Goal: Task Accomplishment & Management: Manage account settings

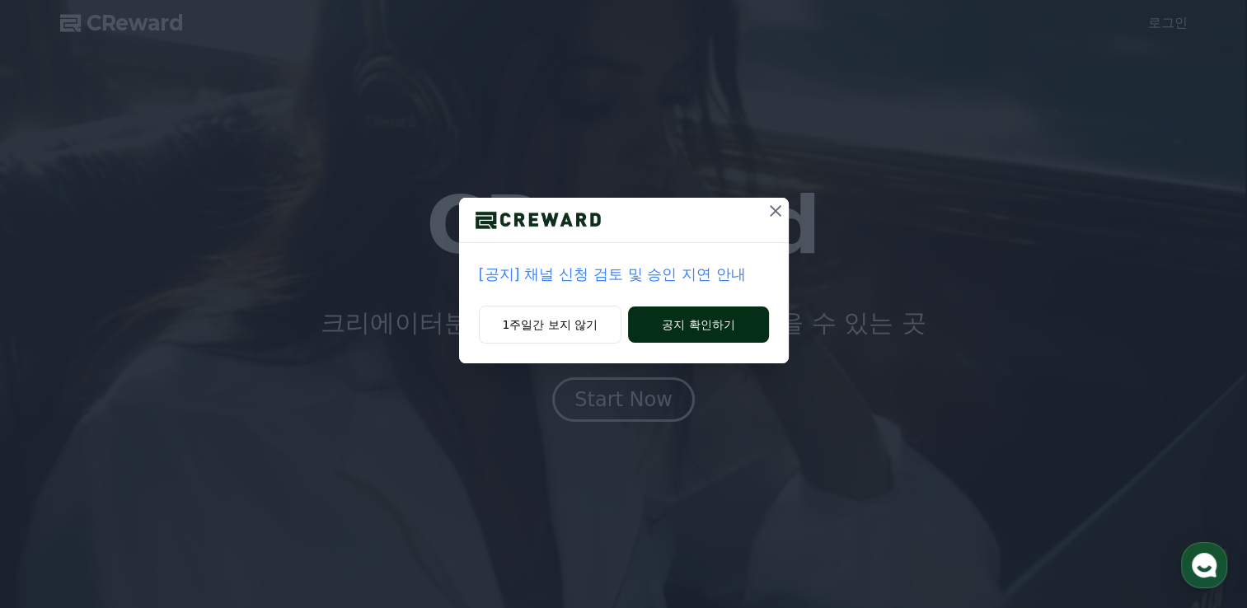
click at [686, 331] on button "공지 확인하기" at bounding box center [698, 325] width 140 height 36
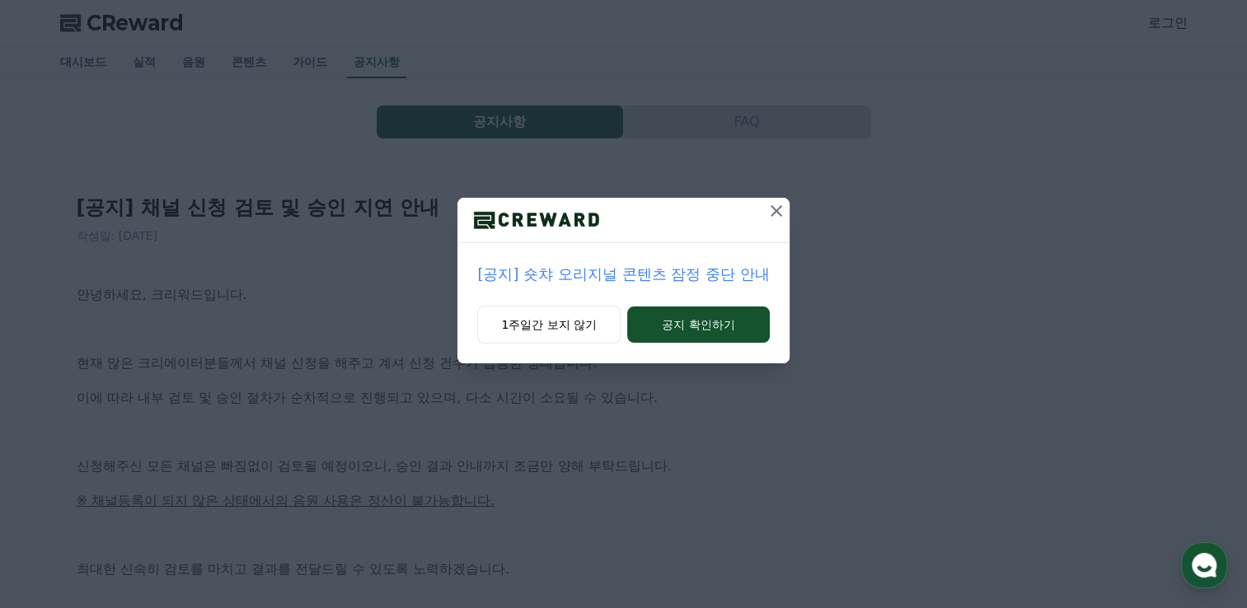
click at [776, 209] on icon at bounding box center [776, 211] width 20 height 20
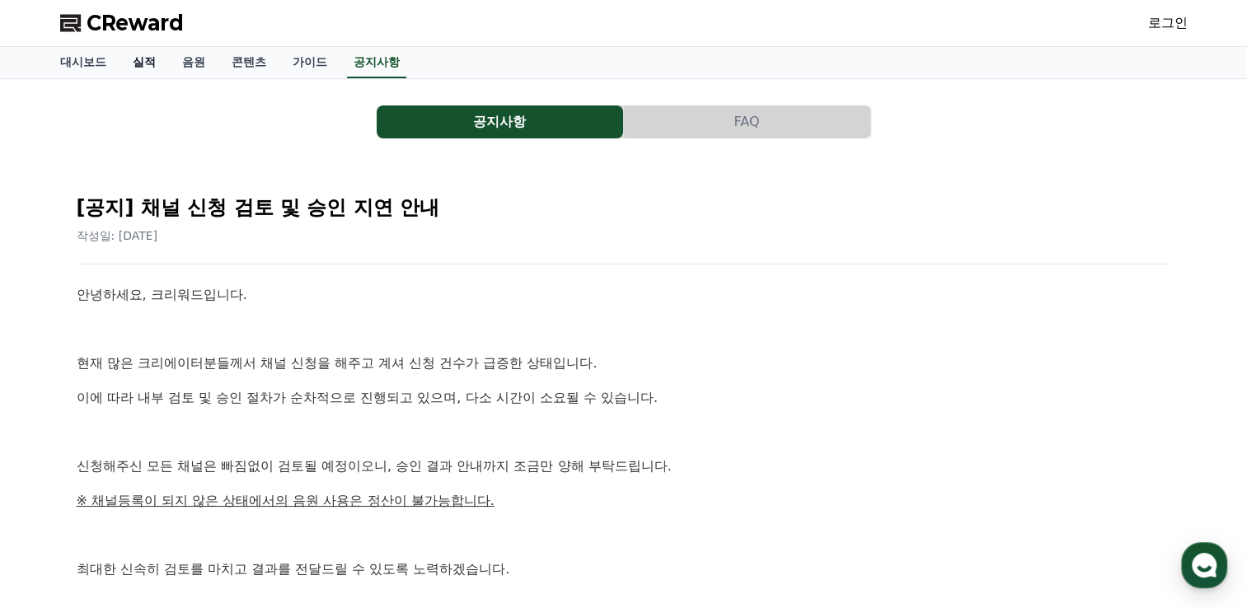
click at [133, 63] on link "실적" at bounding box center [143, 62] width 49 height 31
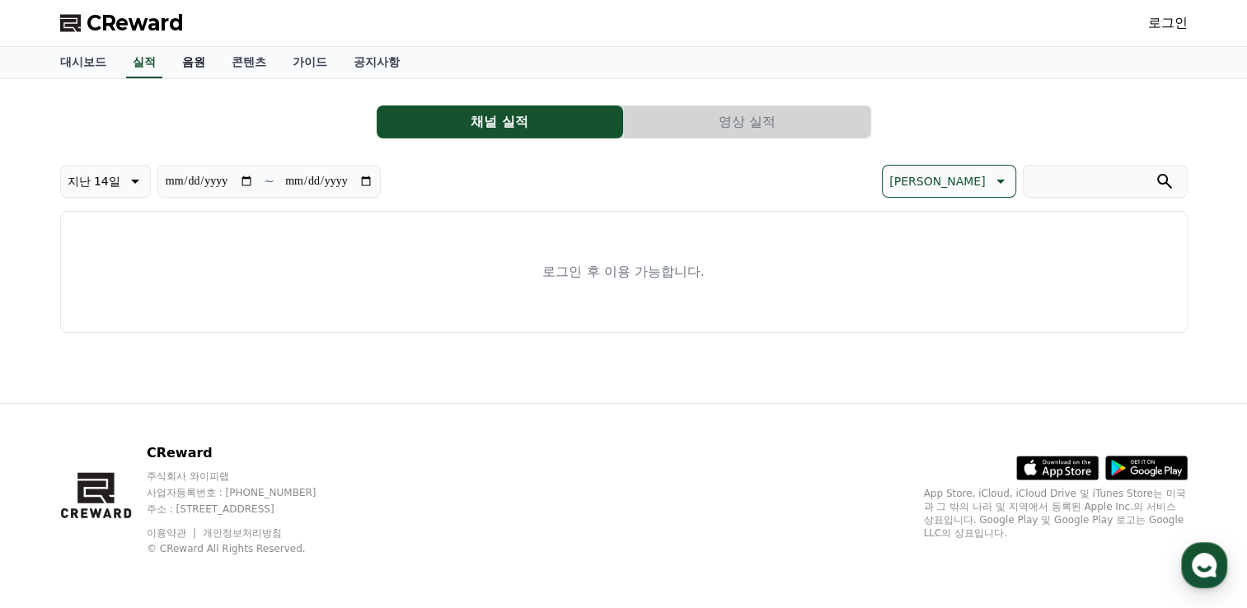
click at [194, 64] on link "음원" at bounding box center [193, 62] width 49 height 31
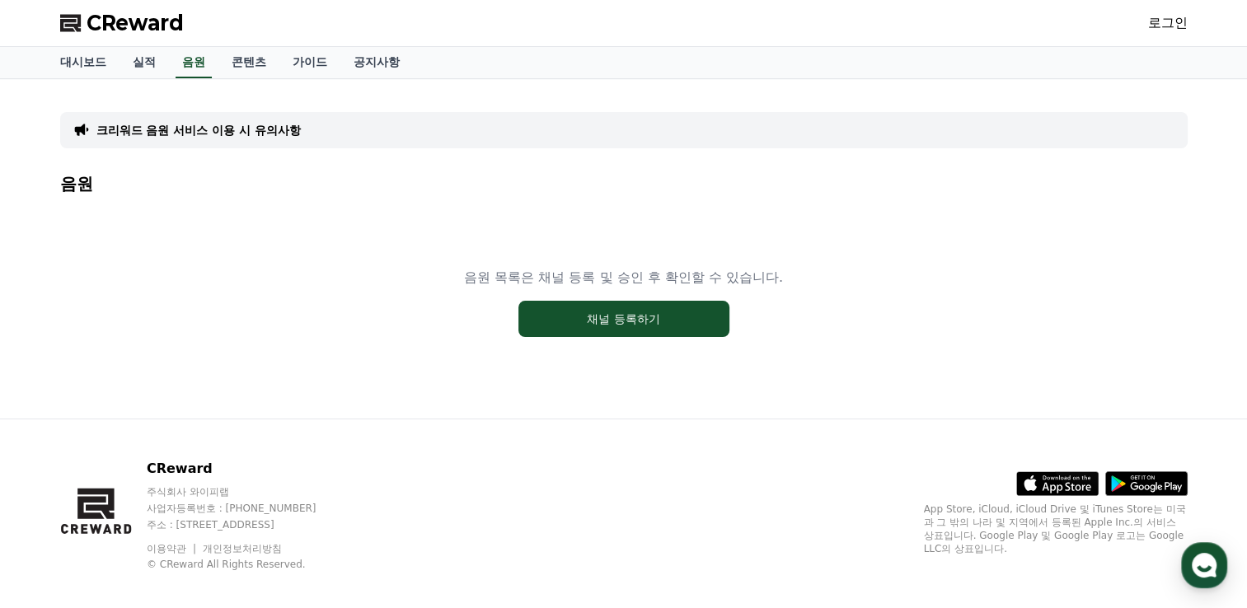
click at [1155, 24] on link "로그인" at bounding box center [1168, 23] width 40 height 20
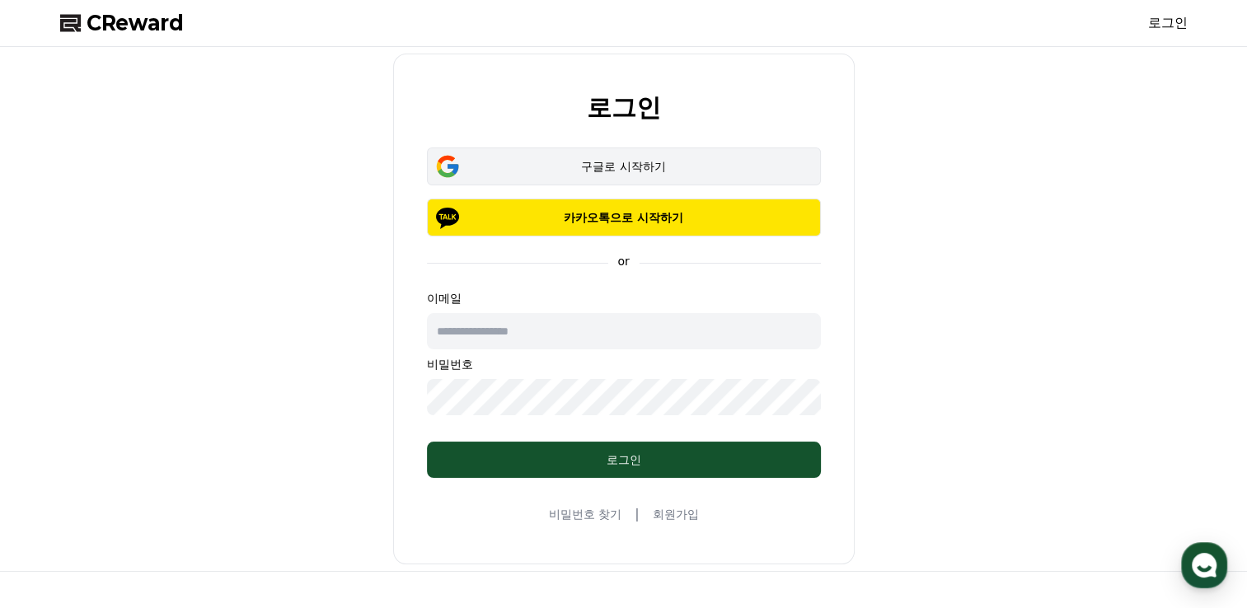
click at [616, 168] on div "구글로 시작하기" at bounding box center [624, 166] width 346 height 16
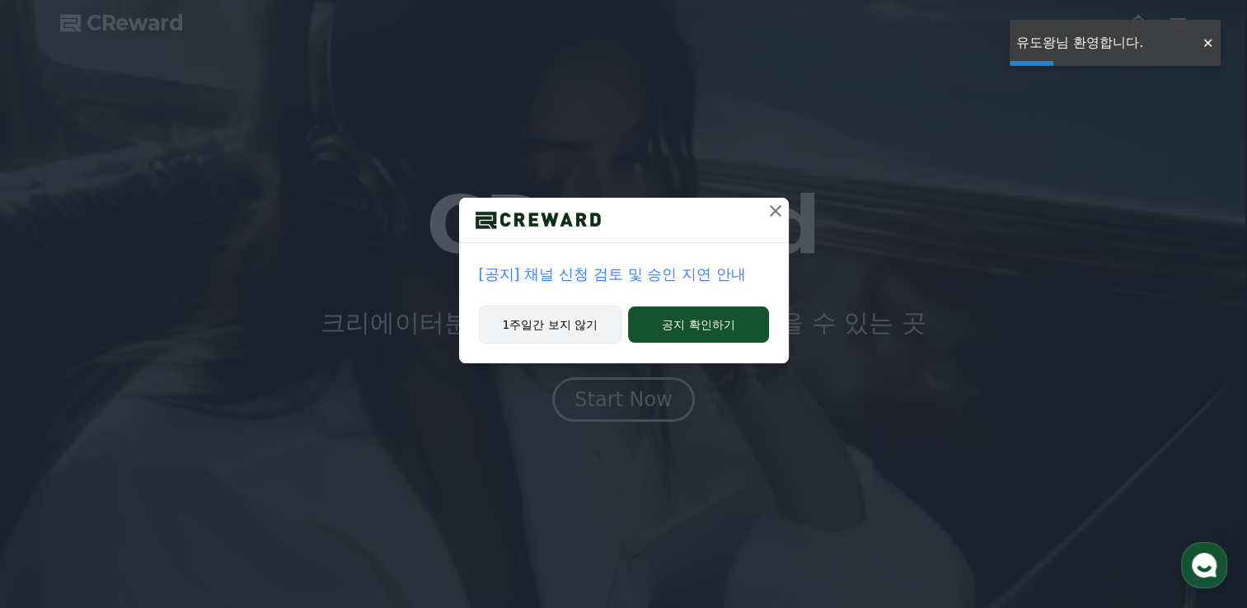
click at [568, 329] on button "1주일간 보지 않기" at bounding box center [550, 325] width 143 height 38
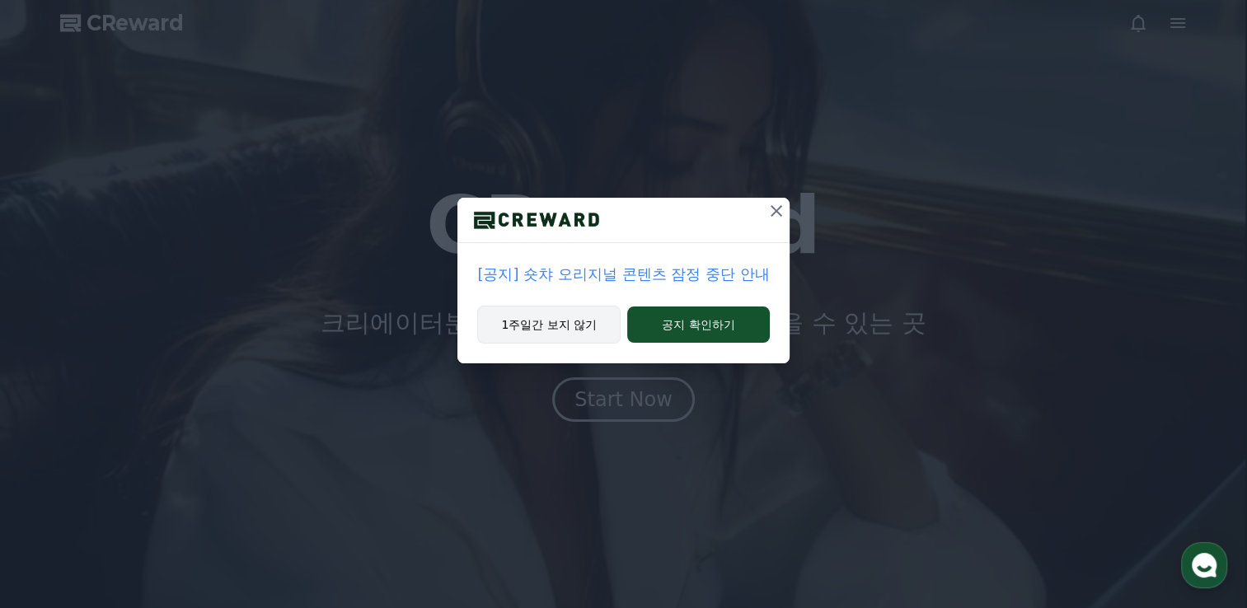
click at [574, 314] on button "1주일간 보지 않기" at bounding box center [548, 325] width 143 height 38
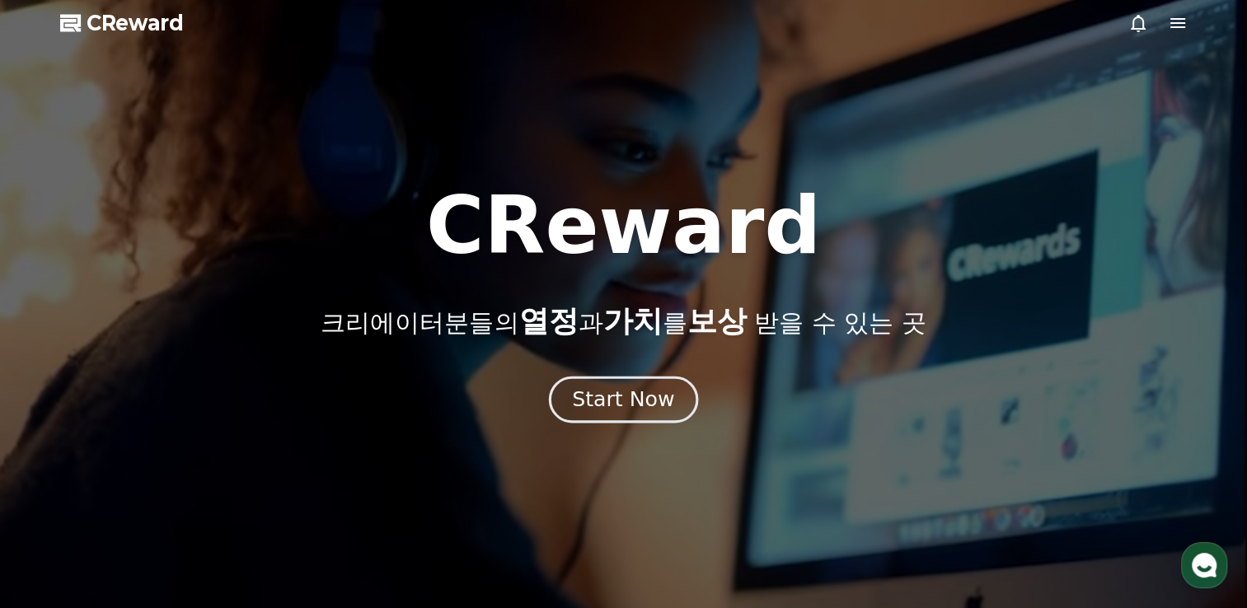
click at [625, 405] on div "Start Now" at bounding box center [623, 400] width 102 height 28
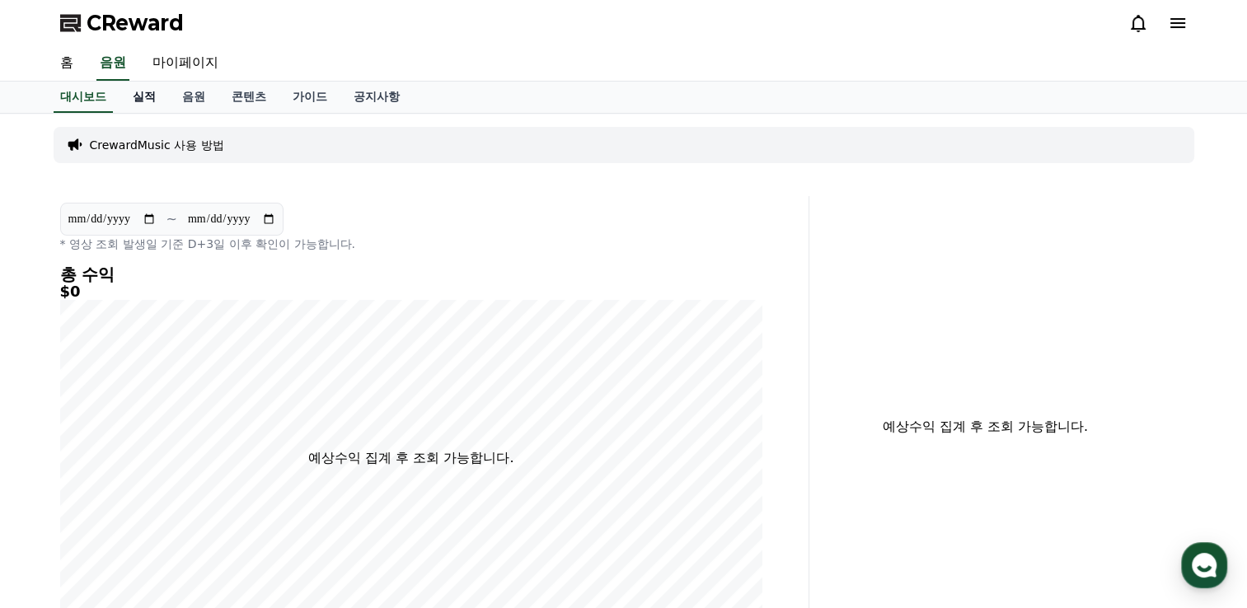
click at [146, 97] on link "실적" at bounding box center [143, 97] width 49 height 31
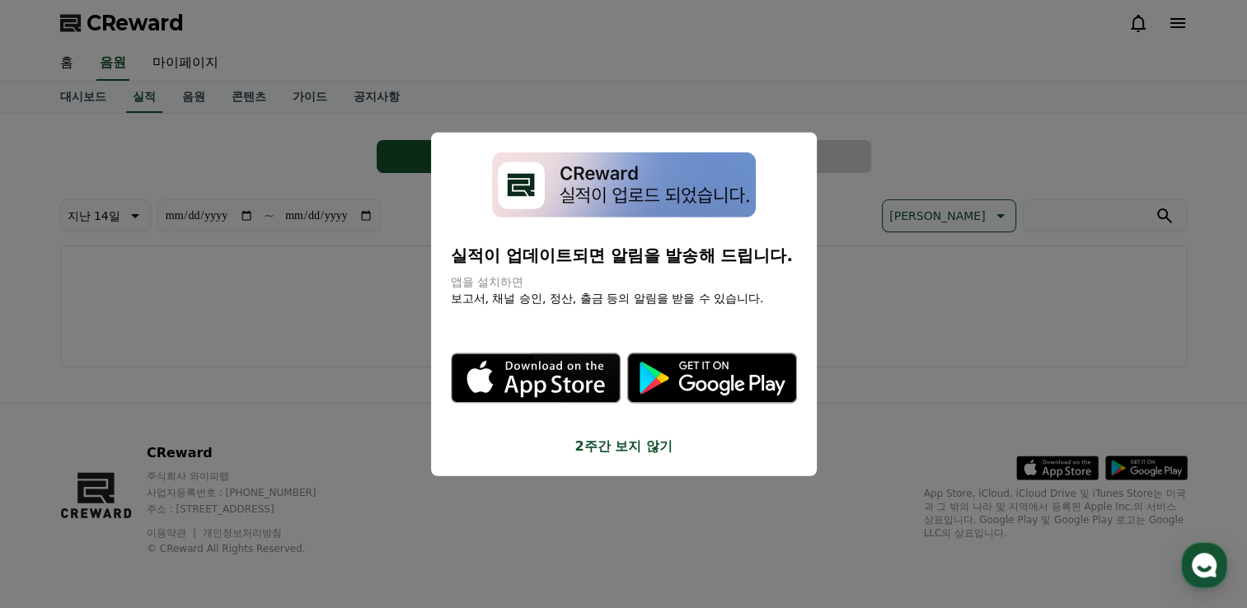
click at [639, 449] on button "2주간 보지 않기" at bounding box center [624, 446] width 346 height 20
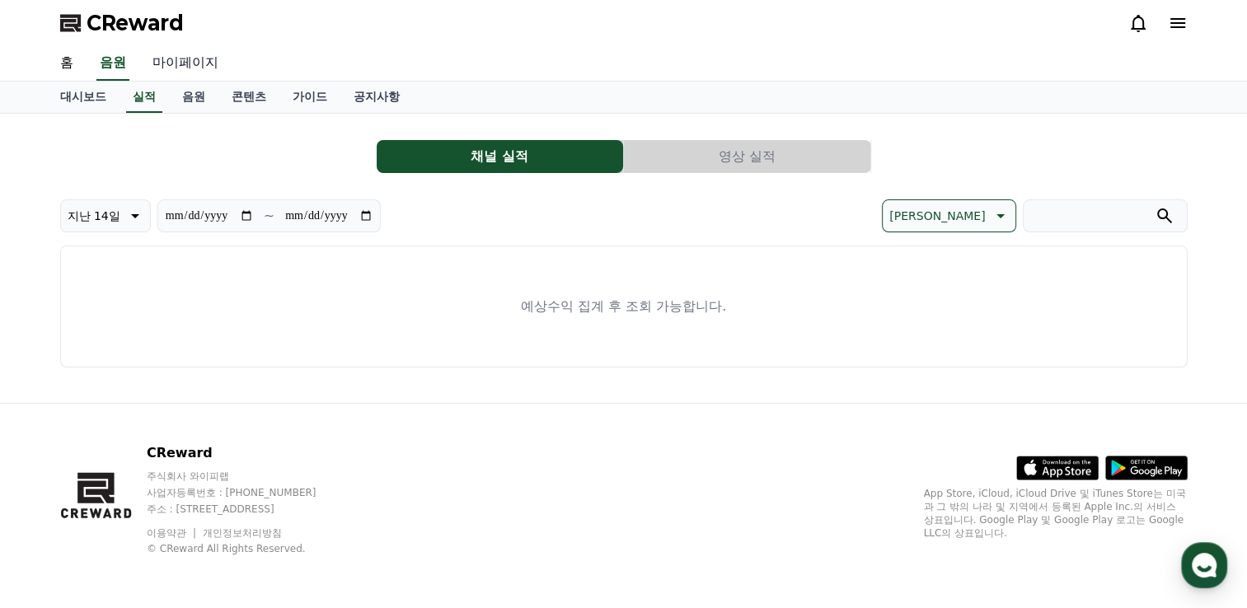
click at [167, 66] on link "마이페이지" at bounding box center [185, 63] width 92 height 35
select select "**********"
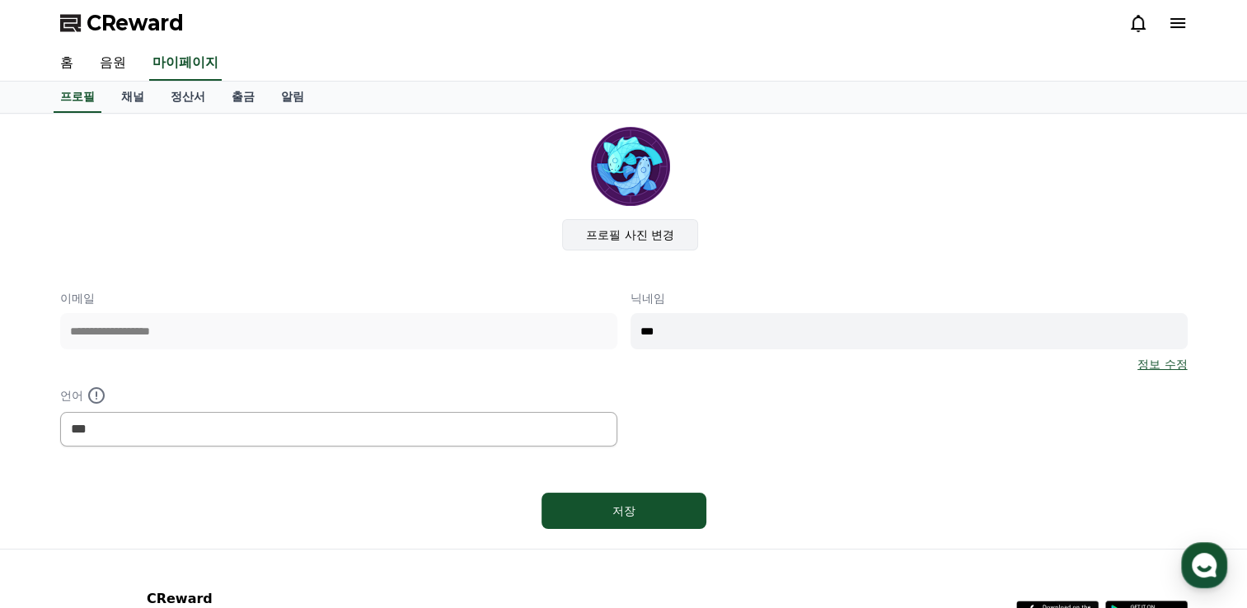
click at [636, 242] on label "프로필 사진 변경" at bounding box center [630, 234] width 136 height 31
click at [0, 0] on input "프로필 사진 변경" at bounding box center [0, 0] width 0 height 0
click at [730, 335] on input "***" at bounding box center [908, 331] width 557 height 36
click at [1155, 365] on link "정보 수정" at bounding box center [1161, 364] width 49 height 16
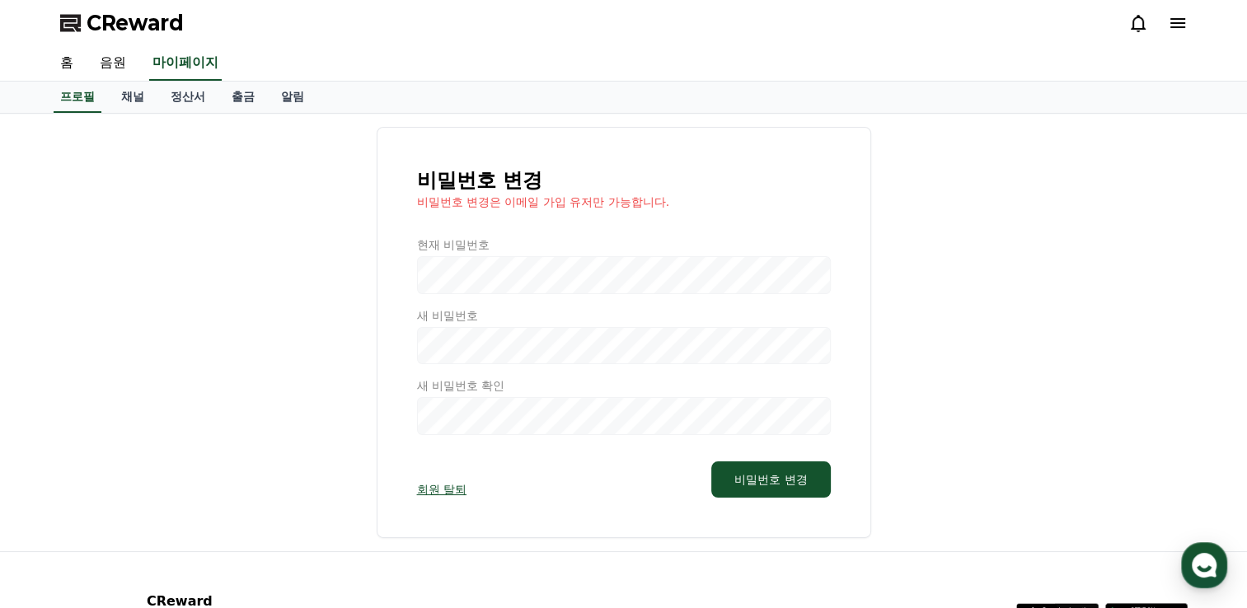
click at [578, 275] on div at bounding box center [624, 336] width 414 height 199
click at [502, 272] on div at bounding box center [624, 336] width 414 height 199
click at [483, 270] on div at bounding box center [624, 336] width 414 height 199
click at [135, 97] on link "채널" at bounding box center [132, 97] width 49 height 31
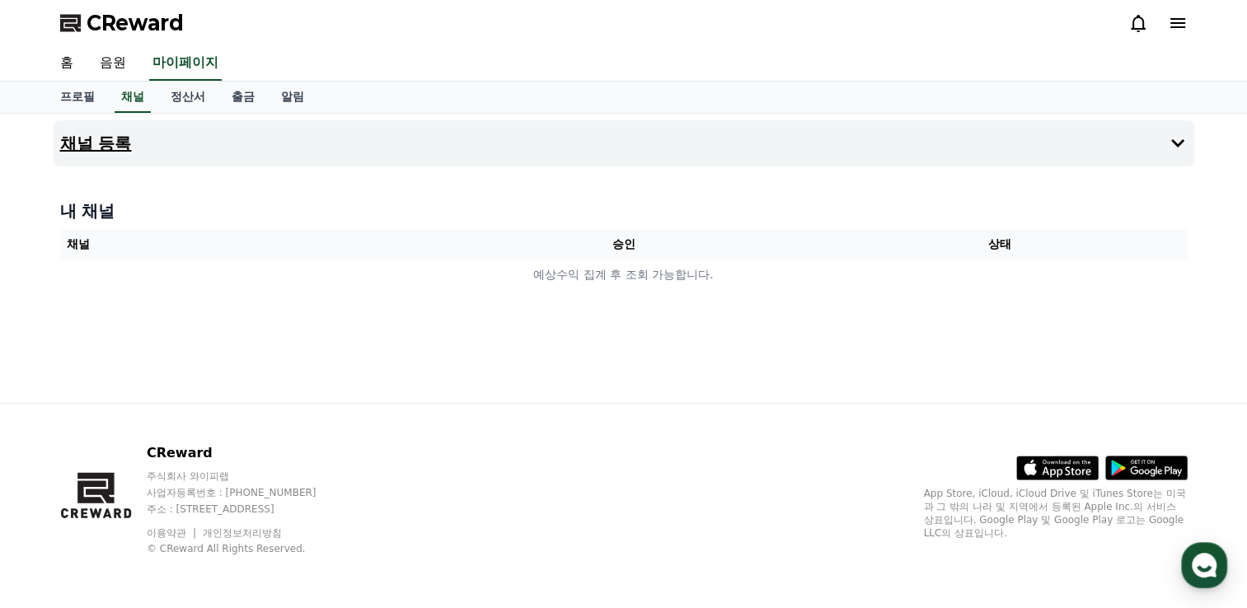
click at [1173, 139] on icon at bounding box center [1178, 143] width 20 height 20
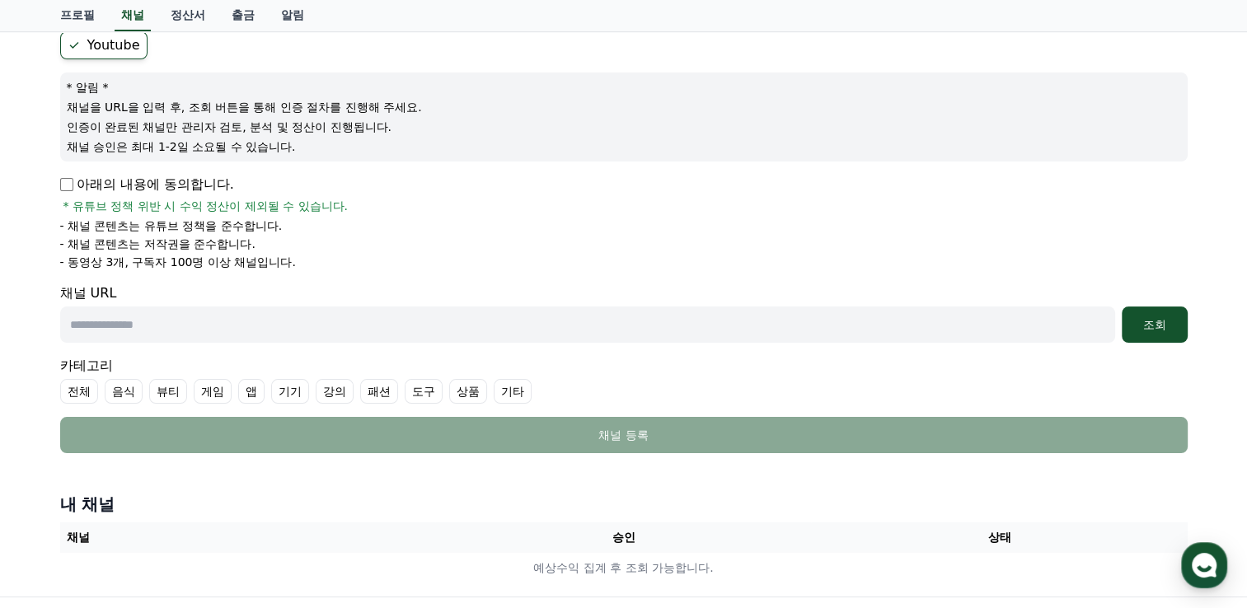
scroll to position [165, 0]
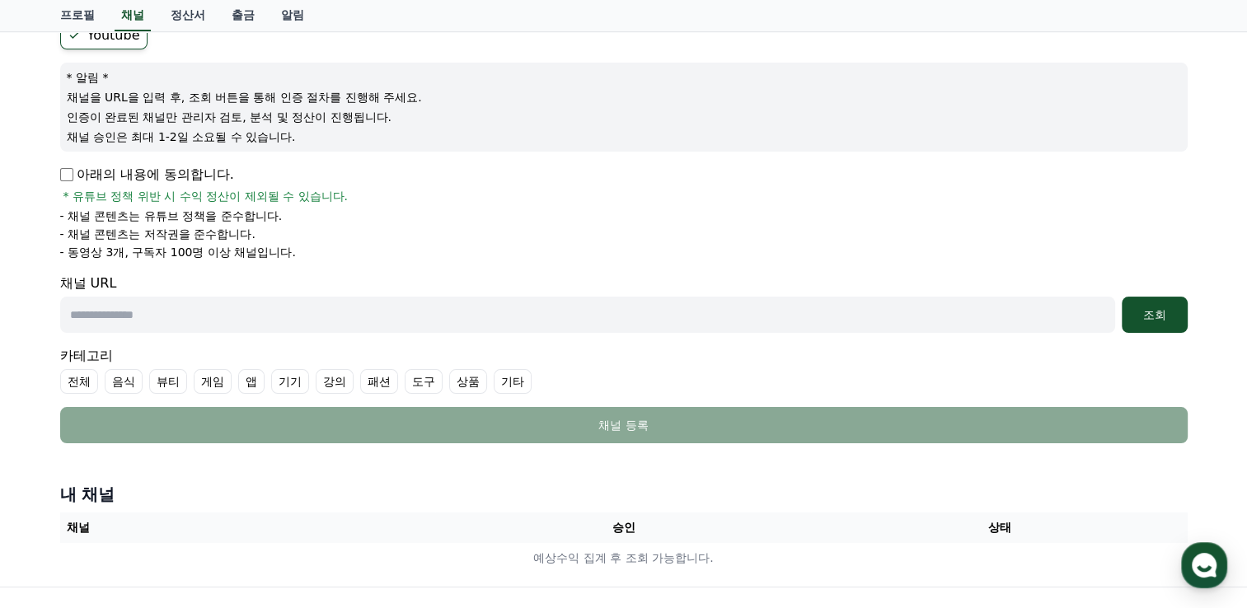
click at [400, 312] on input "text" at bounding box center [587, 315] width 1055 height 36
click at [513, 316] on input "text" at bounding box center [587, 315] width 1055 height 36
paste input "**********"
type input "**********"
click at [1150, 307] on div "조회" at bounding box center [1154, 315] width 53 height 16
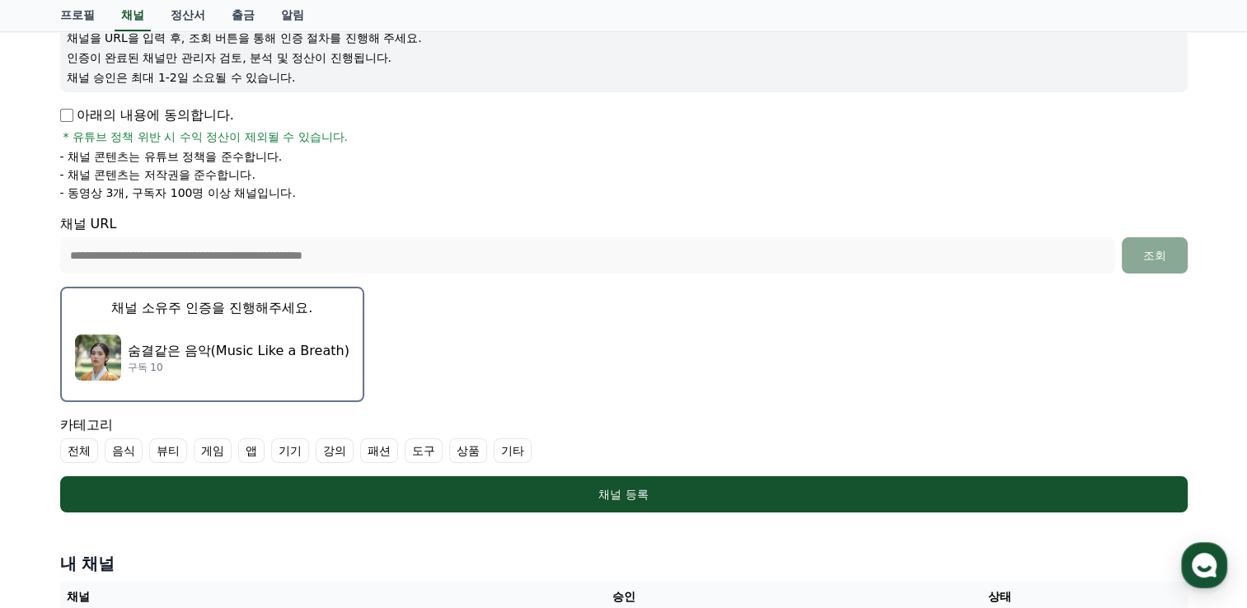
scroll to position [227, 0]
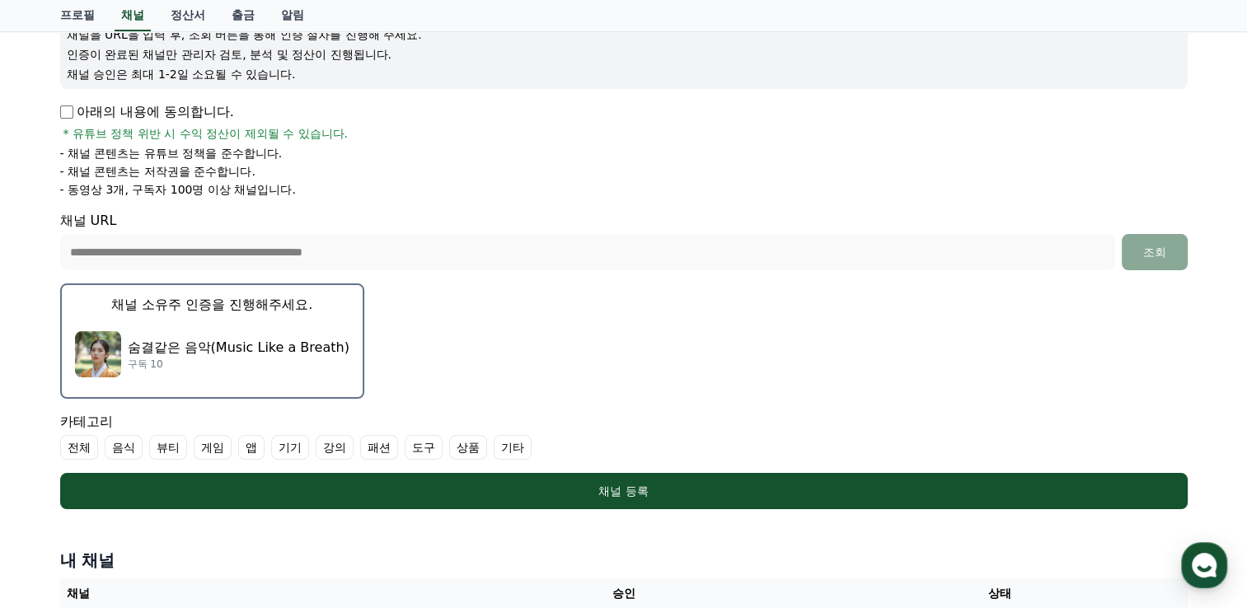
click at [513, 447] on label "기타" at bounding box center [513, 447] width 38 height 25
click at [513, 447] on label "기타" at bounding box center [523, 447] width 58 height 25
click at [69, 446] on label "전체" at bounding box center [79, 447] width 38 height 25
click at [70, 446] on icon at bounding box center [73, 447] width 9 height 7
click at [70, 446] on label "전체" at bounding box center [79, 447] width 38 height 25
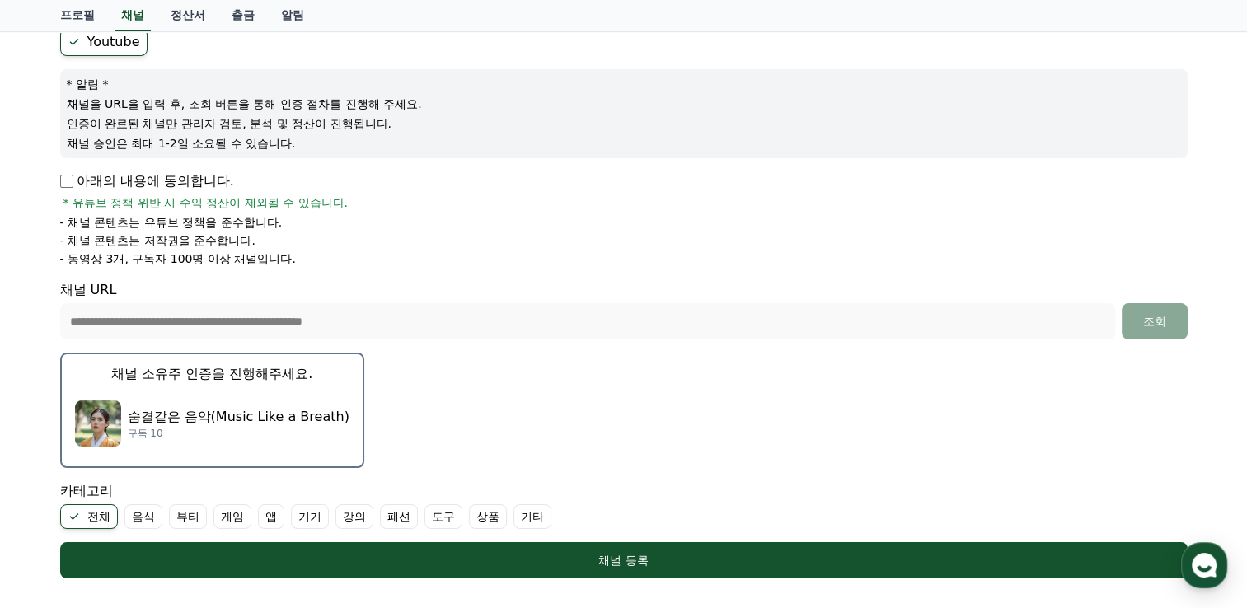
scroll to position [165, 0]
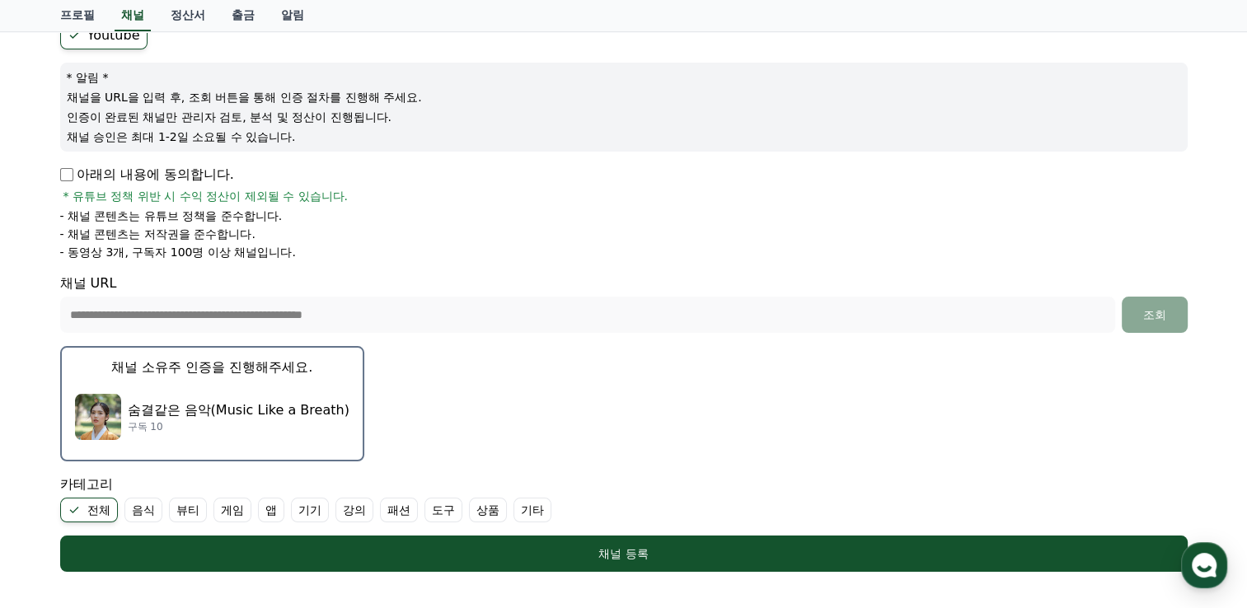
click at [274, 404] on p "숨결같은 음악(Music Like a Breath)" at bounding box center [239, 410] width 222 height 20
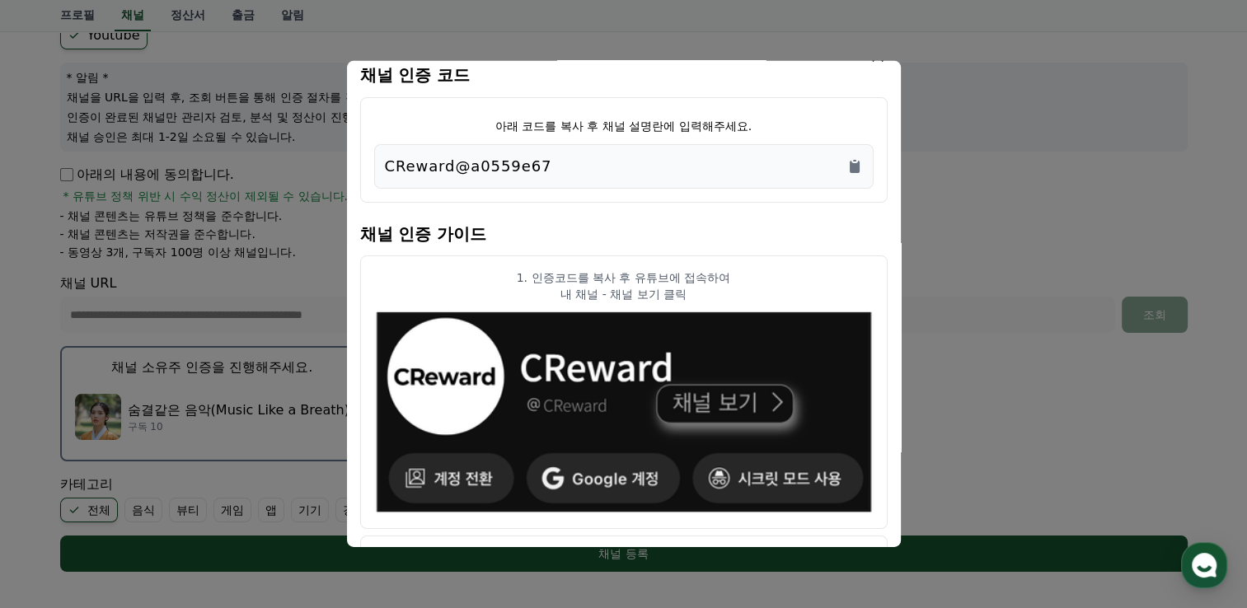
scroll to position [0, 0]
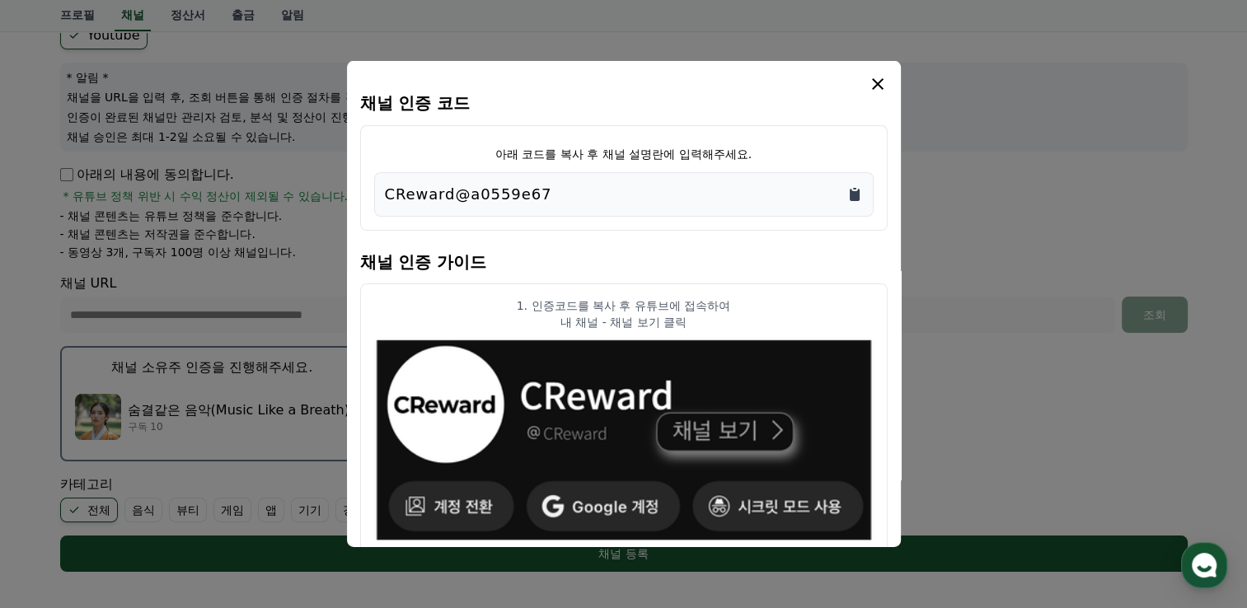
click at [850, 194] on icon "Copy to clipboard" at bounding box center [855, 195] width 10 height 12
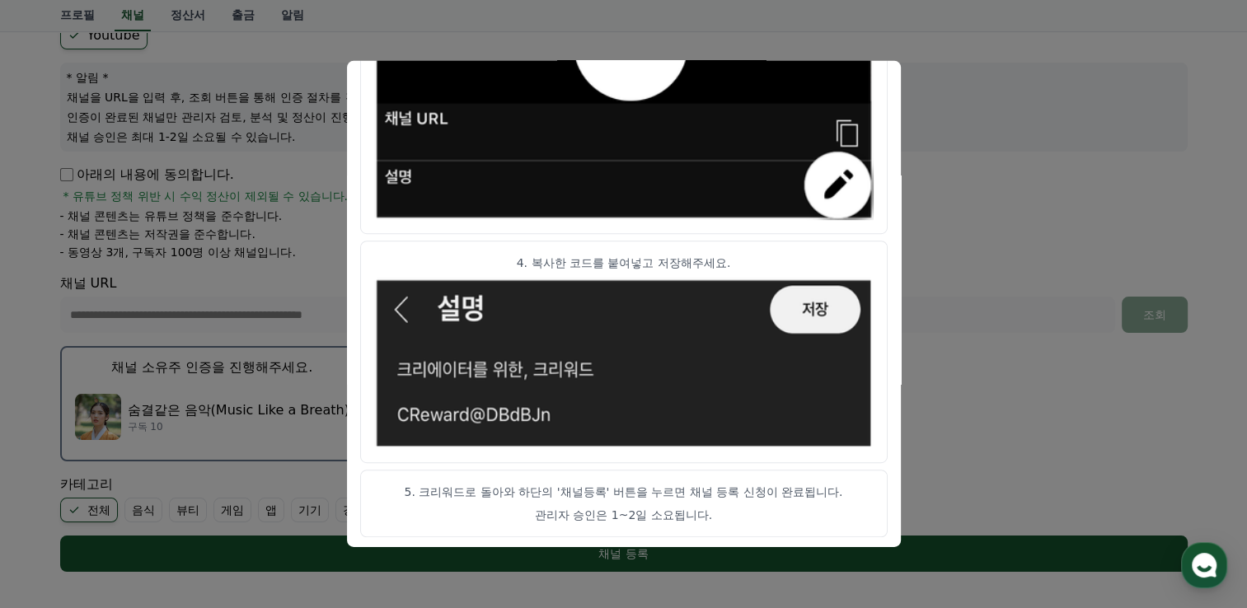
scroll to position [934, 0]
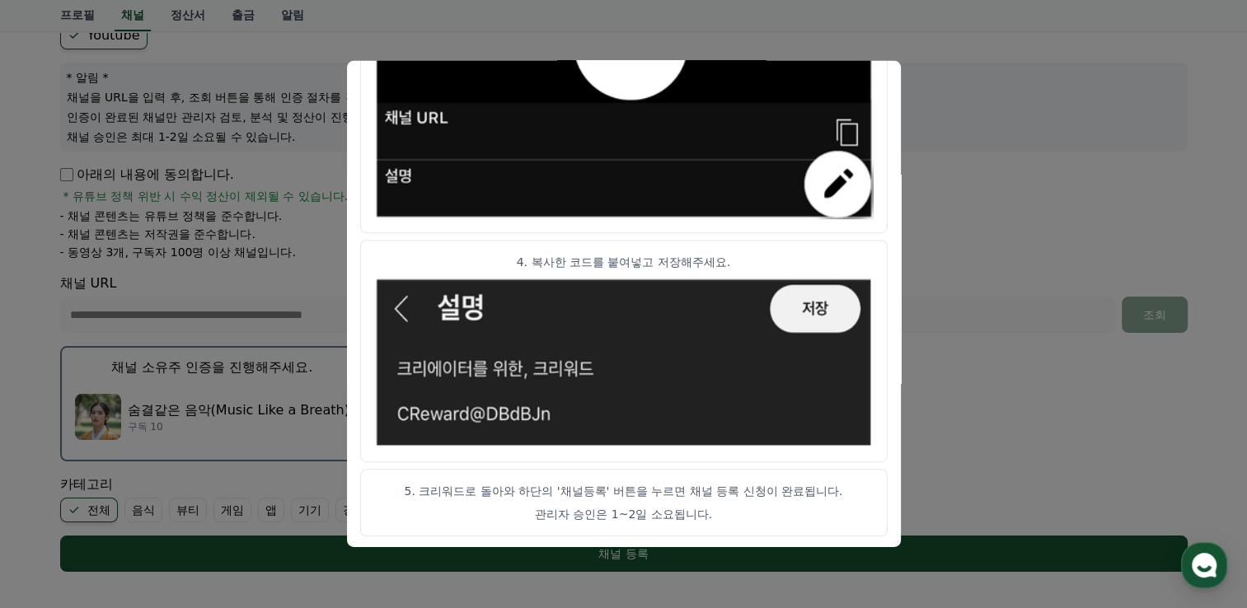
click at [990, 354] on button "close modal" at bounding box center [623, 304] width 1247 height 608
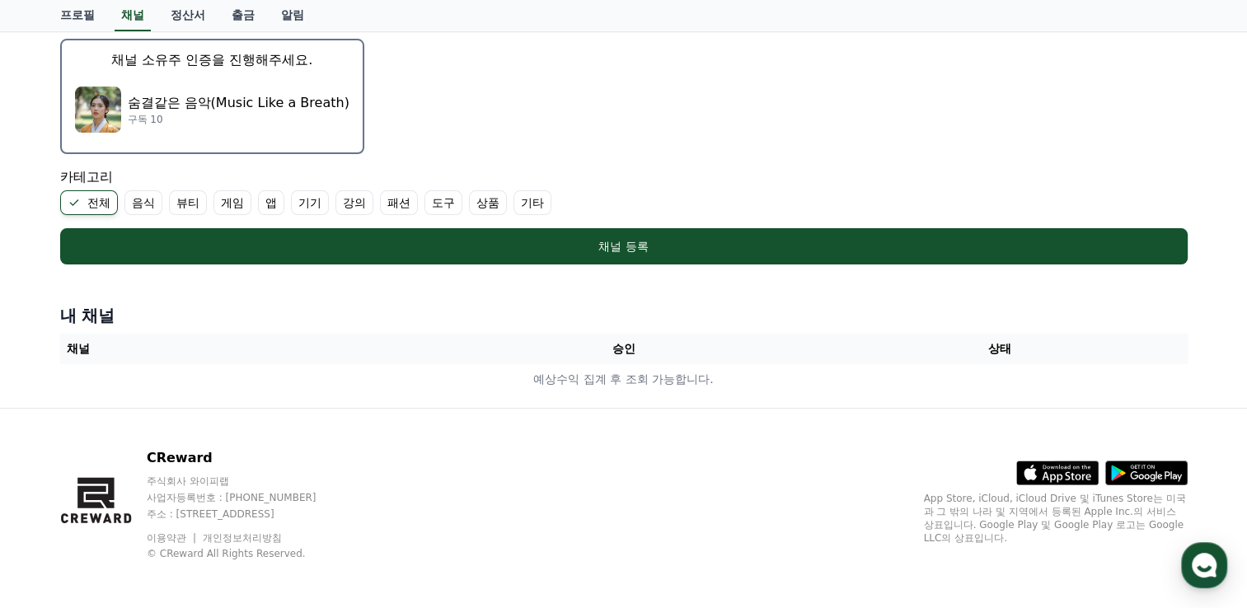
scroll to position [475, 0]
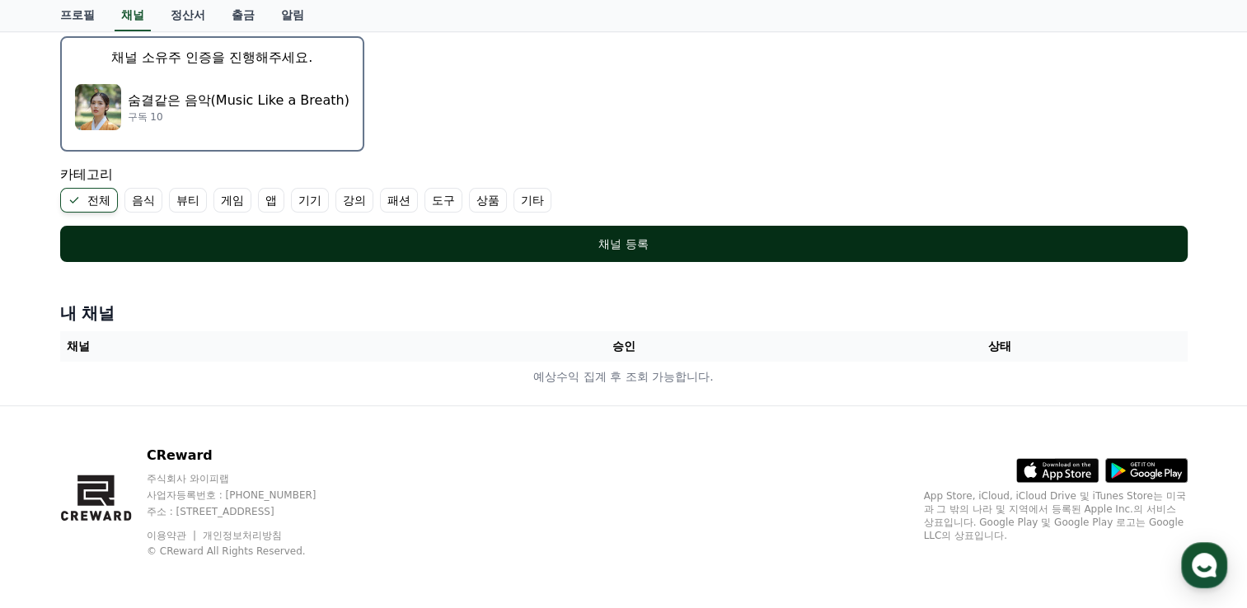
click at [634, 246] on div "채널 등록" at bounding box center [623, 244] width 1061 height 16
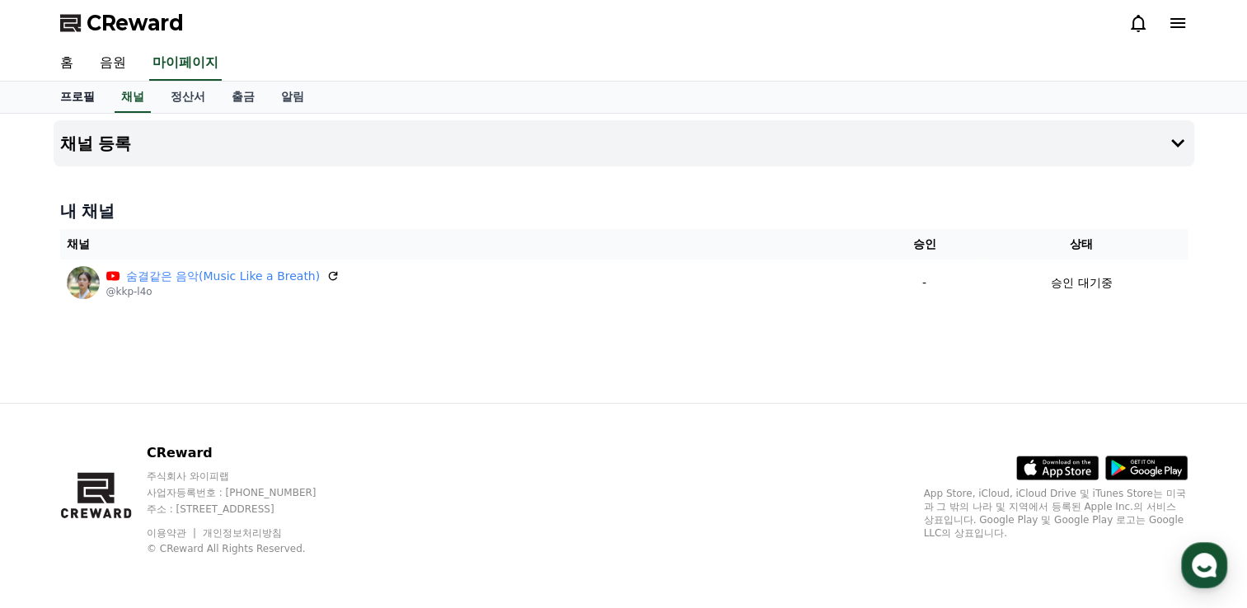
click at [77, 91] on link "프로필" at bounding box center [77, 97] width 61 height 31
select select "**********"
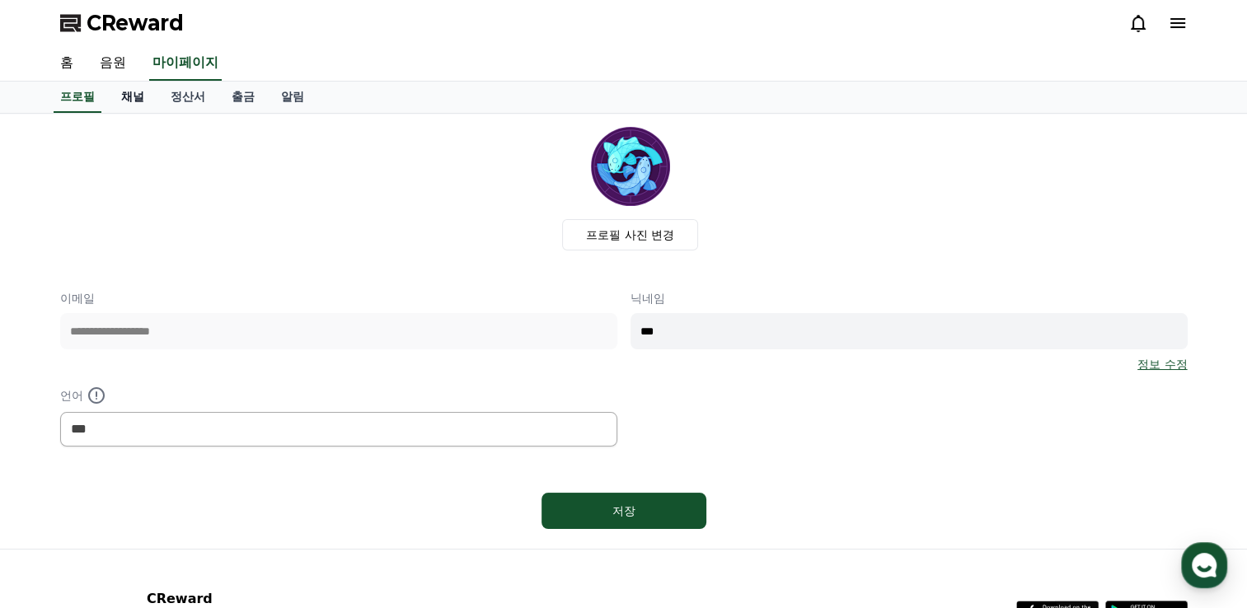
click at [139, 101] on link "채널" at bounding box center [132, 97] width 49 height 31
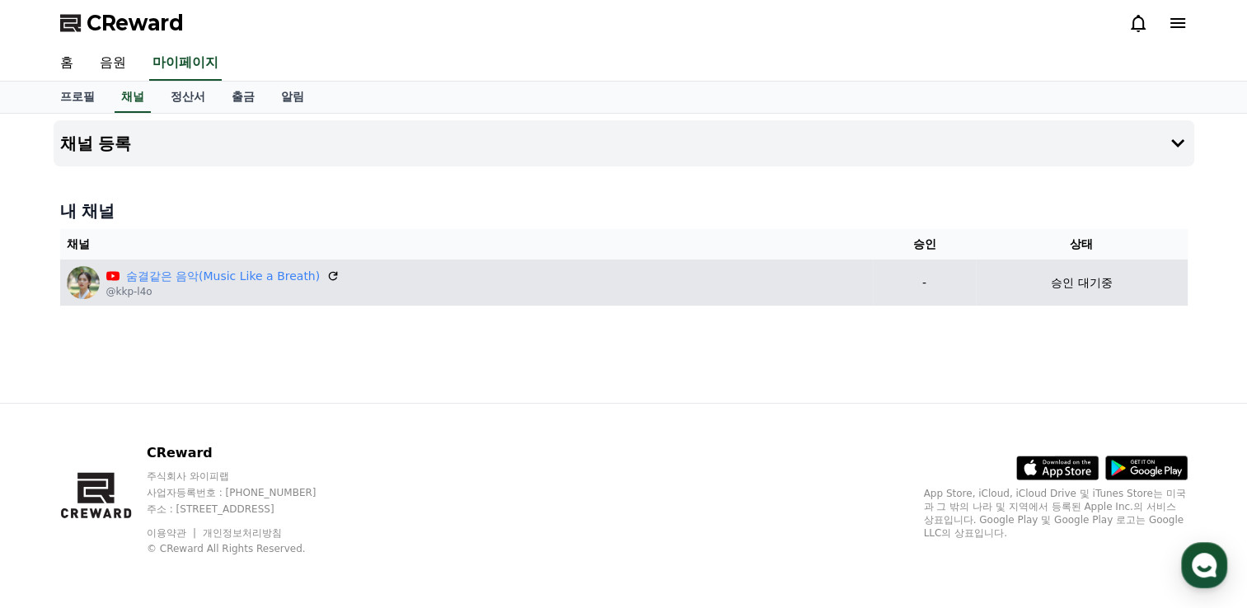
click at [1098, 279] on p "승인 대기중" at bounding box center [1081, 282] width 61 height 17
click at [1073, 291] on td "승인 대기중" at bounding box center [1082, 283] width 212 height 46
click at [277, 281] on link "숨결같은 음악(Music Like a Breath)" at bounding box center [223, 276] width 194 height 17
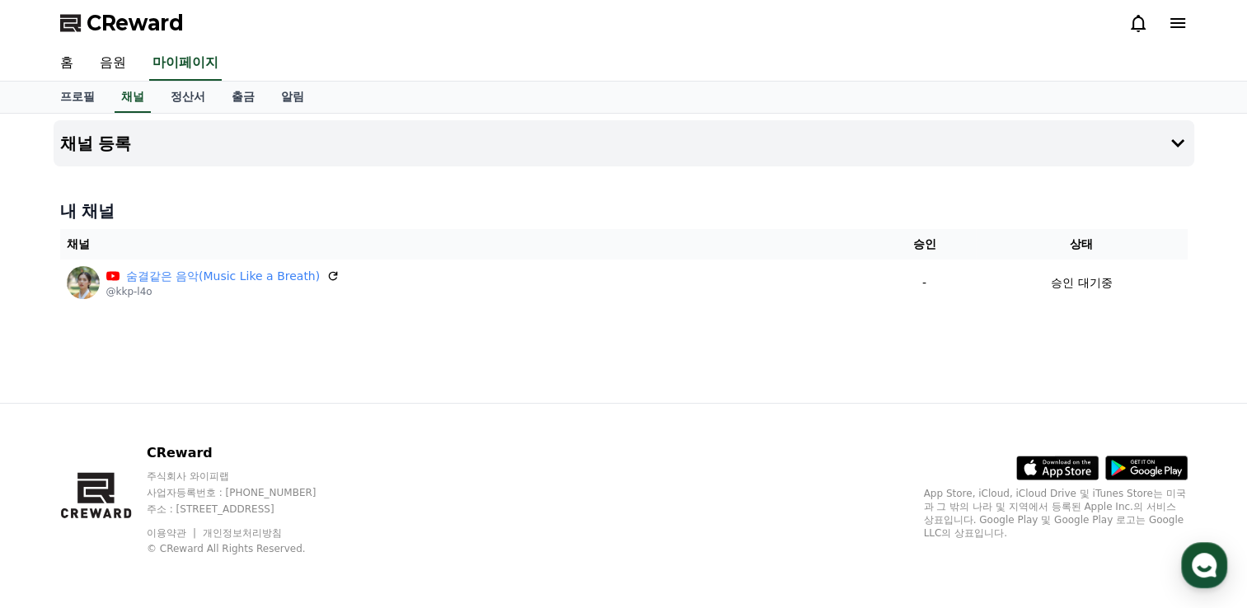
click at [489, 361] on div "채널 등록 내 채널 채널 승인 상태 숨결같은 음악(Music Like a Breath) @kkp-l4o - 승인 대기중" at bounding box center [624, 258] width 1154 height 289
click at [1173, 140] on icon at bounding box center [1177, 143] width 13 height 8
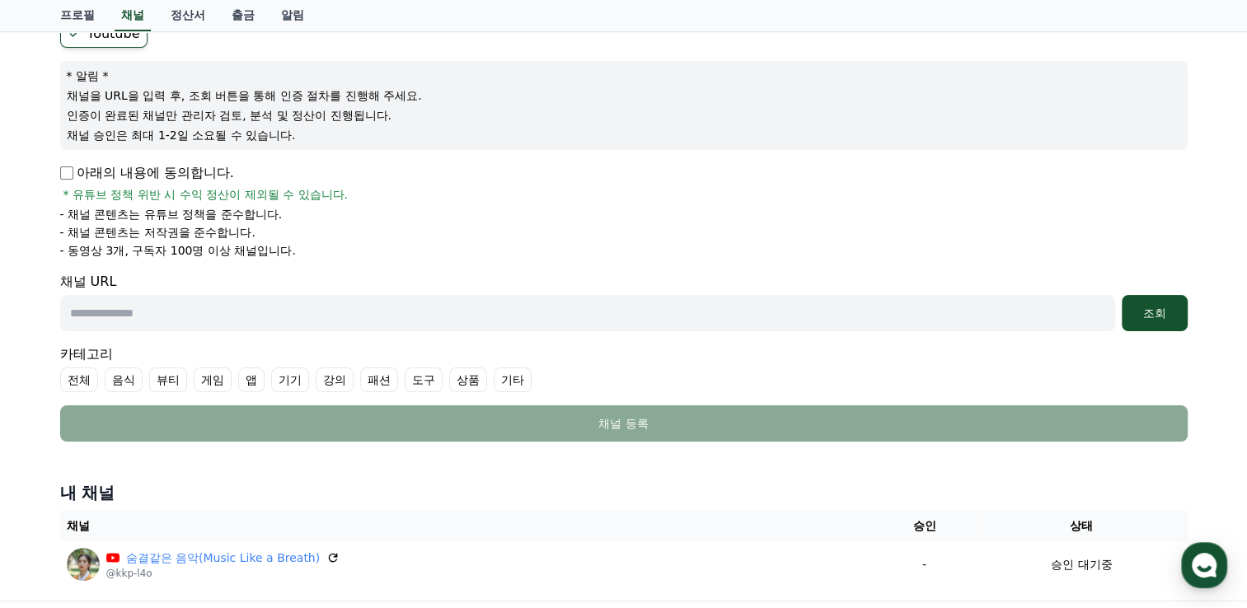
scroll to position [165, 0]
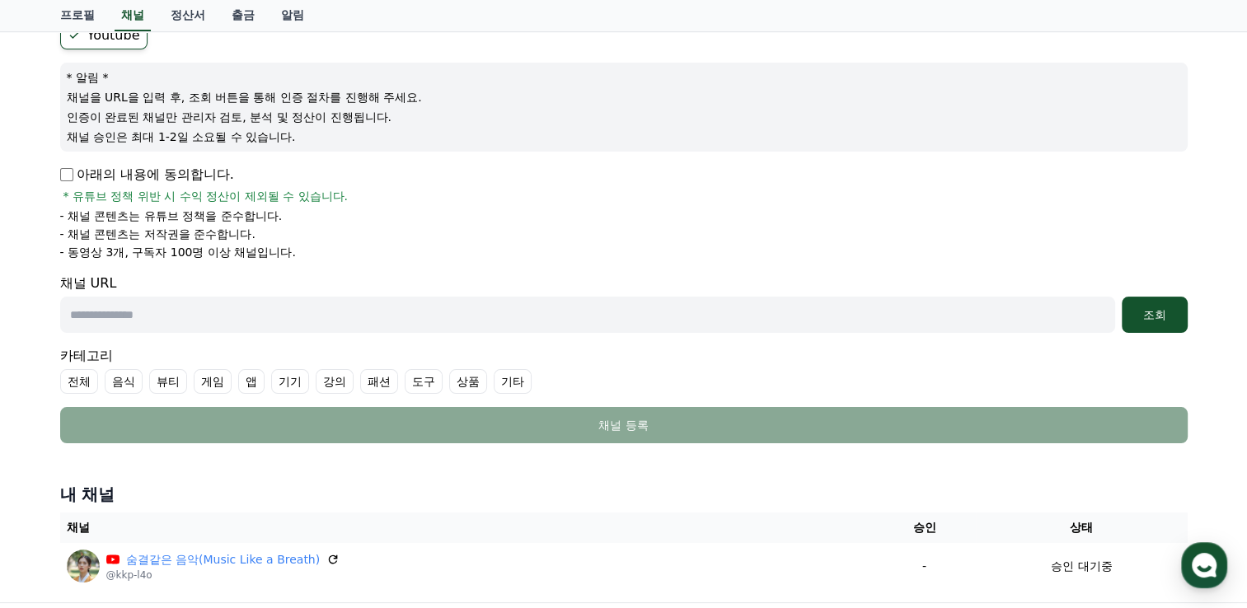
click at [326, 315] on input "text" at bounding box center [587, 315] width 1055 height 36
type input "**********"
click at [1157, 307] on div "조회" at bounding box center [1154, 315] width 53 height 16
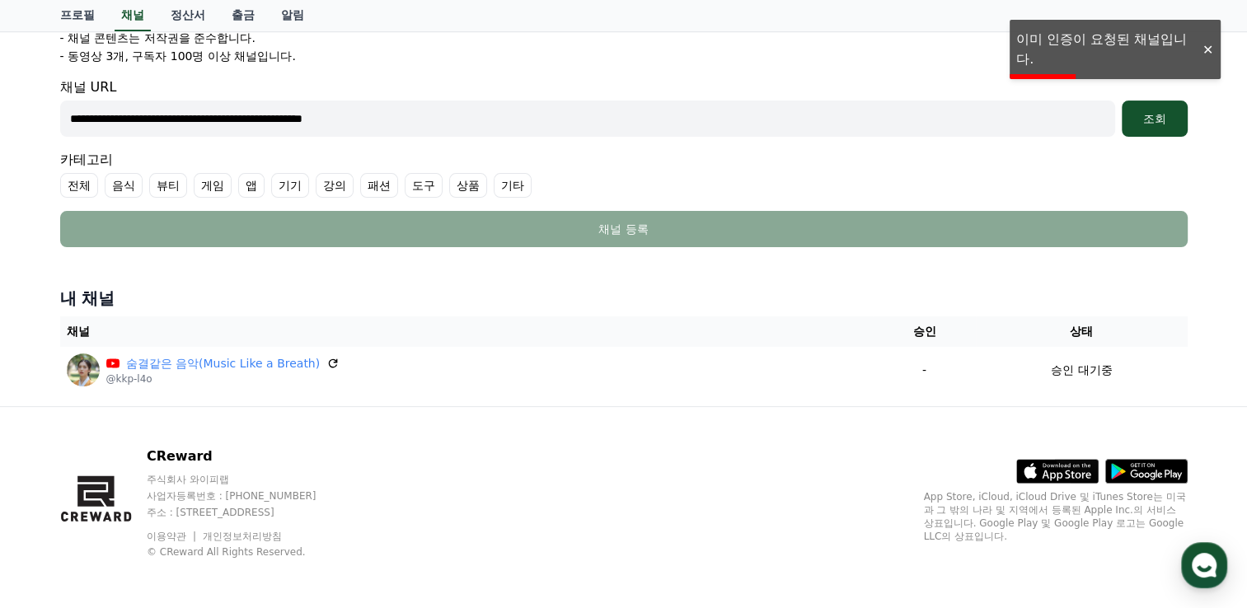
scroll to position [362, 0]
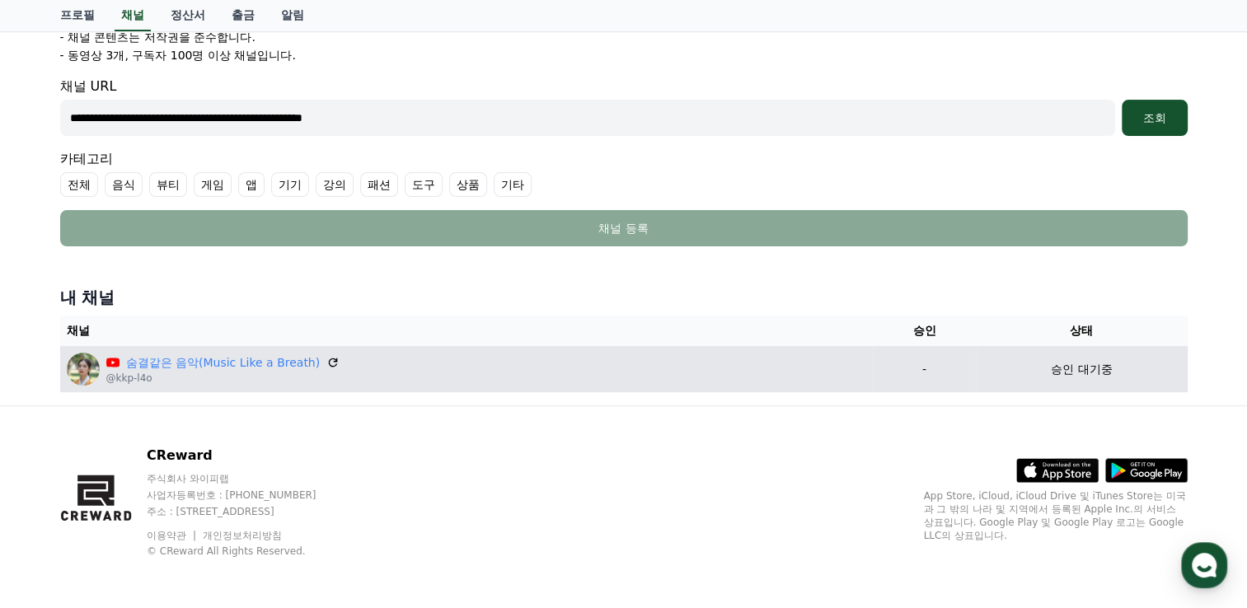
click at [1075, 372] on p "승인 대기중" at bounding box center [1081, 369] width 61 height 17
click at [900, 372] on p "-" at bounding box center [924, 369] width 90 height 17
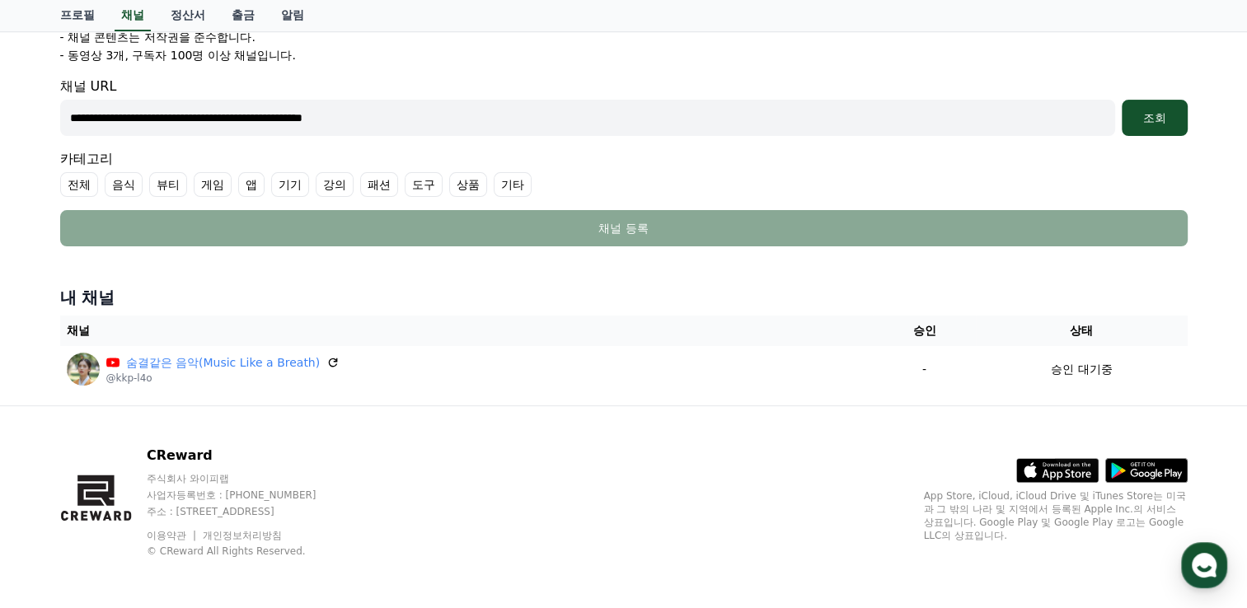
click at [82, 184] on label "전체" at bounding box center [79, 184] width 38 height 25
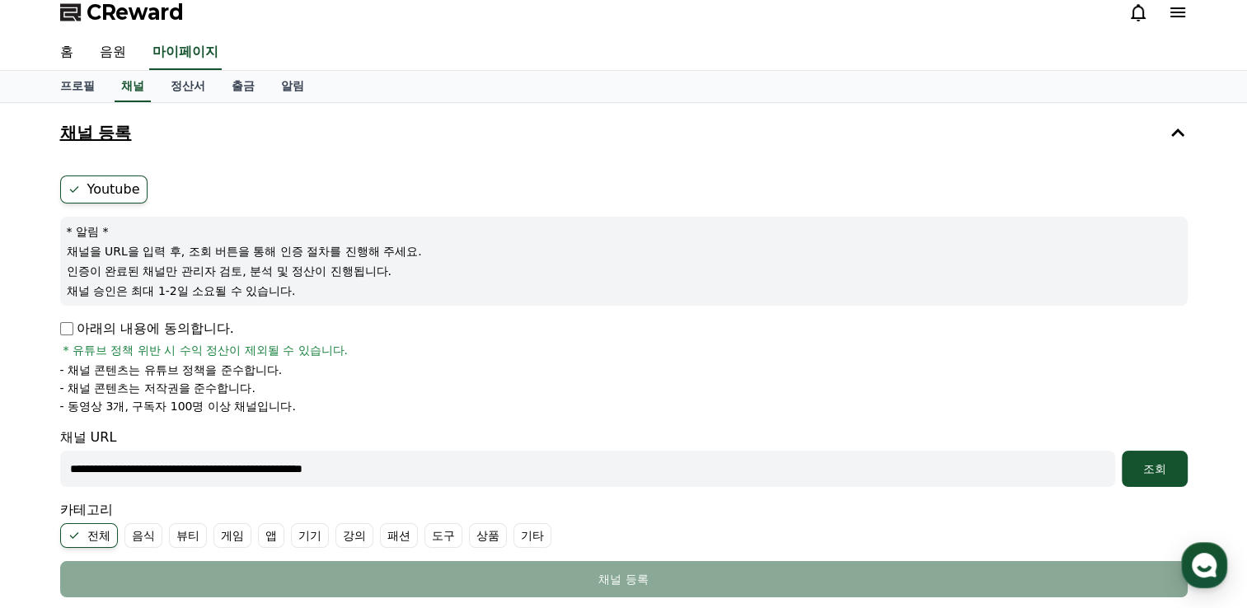
scroll to position [0, 0]
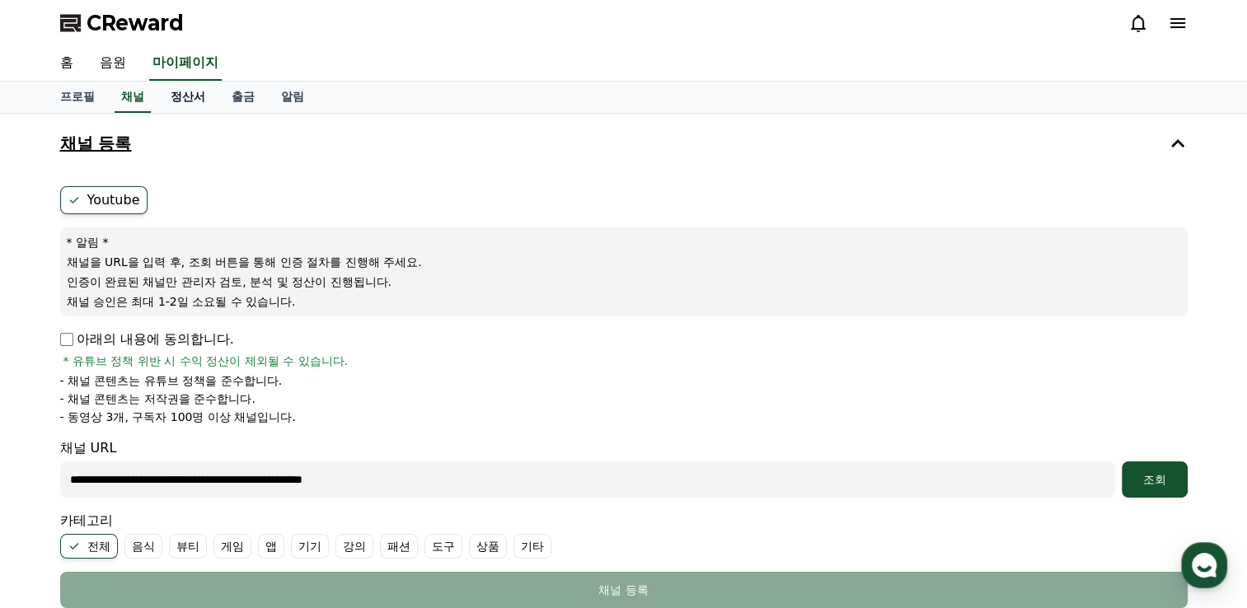
click at [194, 97] on link "정산서" at bounding box center [187, 97] width 61 height 31
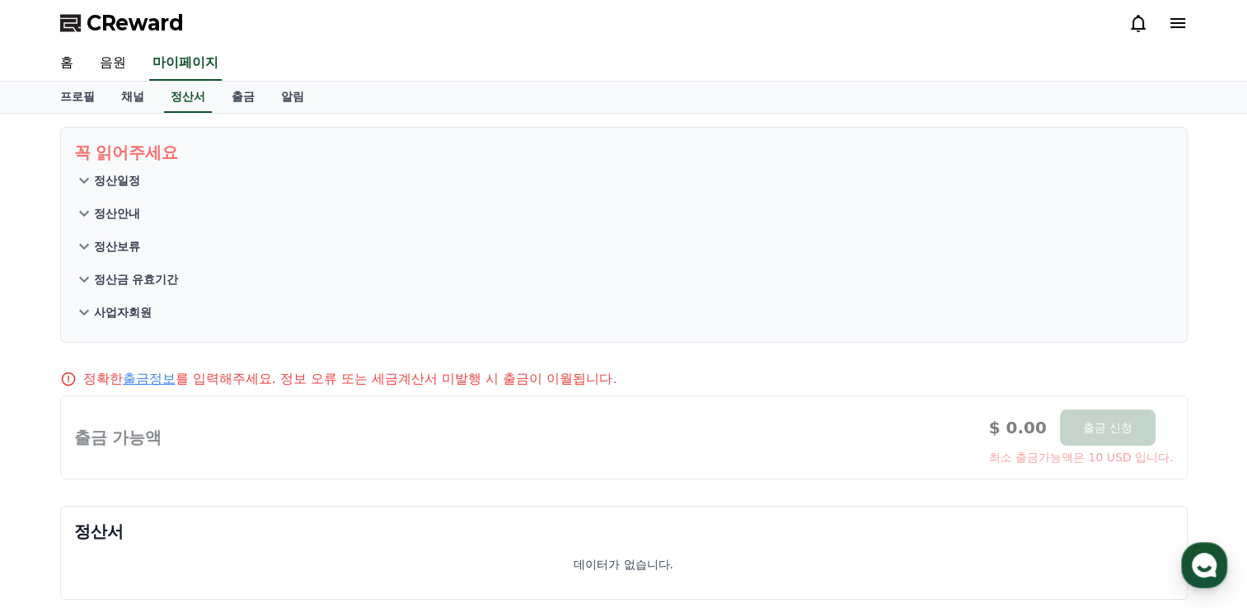
click at [91, 180] on icon at bounding box center [84, 181] width 20 height 20
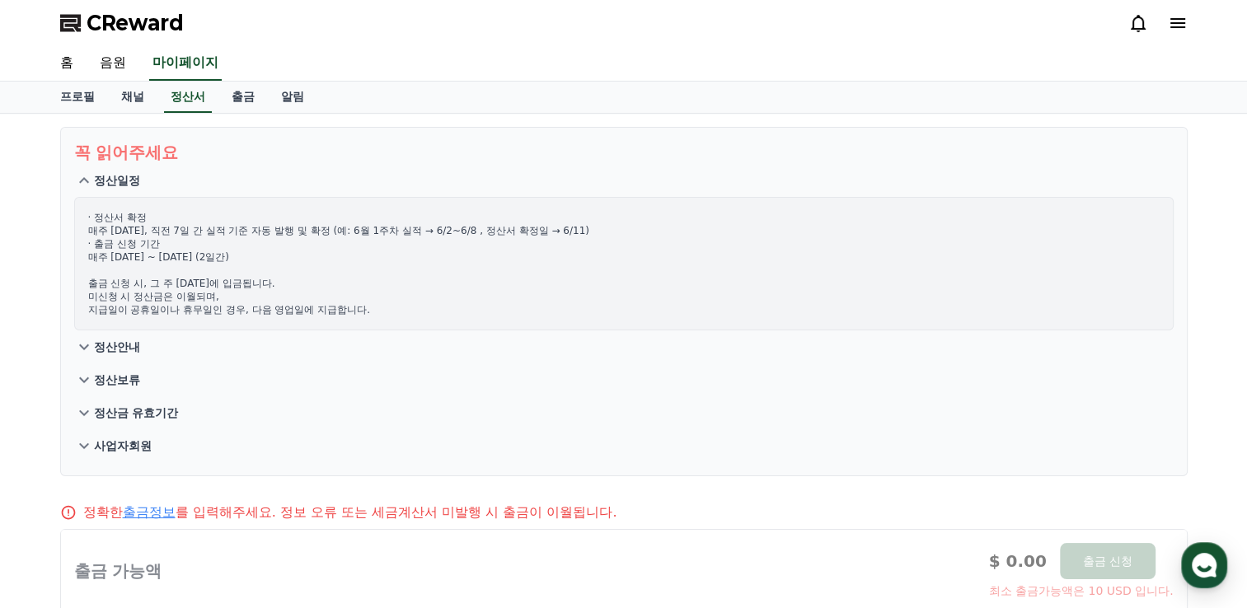
click at [100, 344] on p "정산안내" at bounding box center [117, 347] width 46 height 16
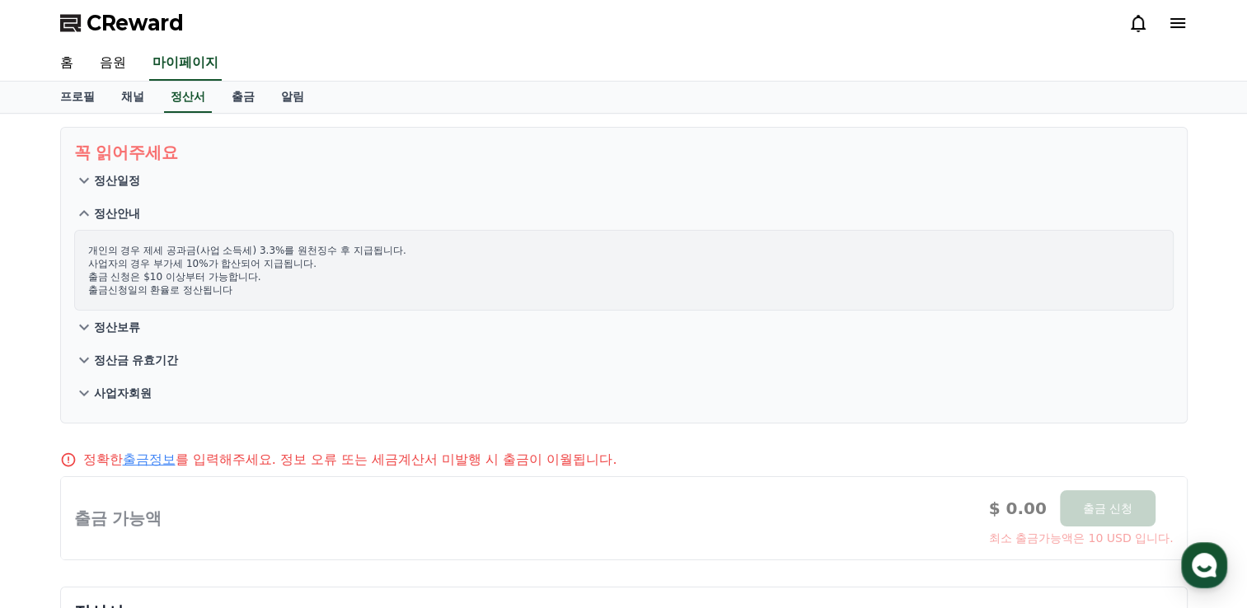
click at [108, 325] on p "정산보류" at bounding box center [117, 327] width 46 height 16
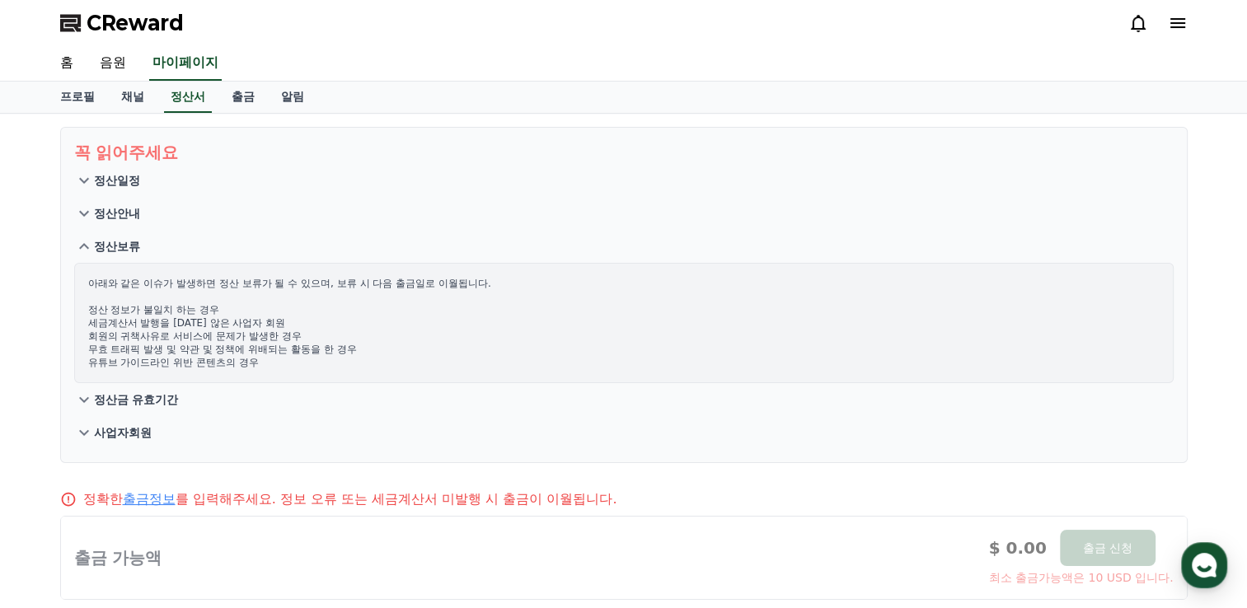
click at [89, 400] on icon at bounding box center [84, 400] width 20 height 20
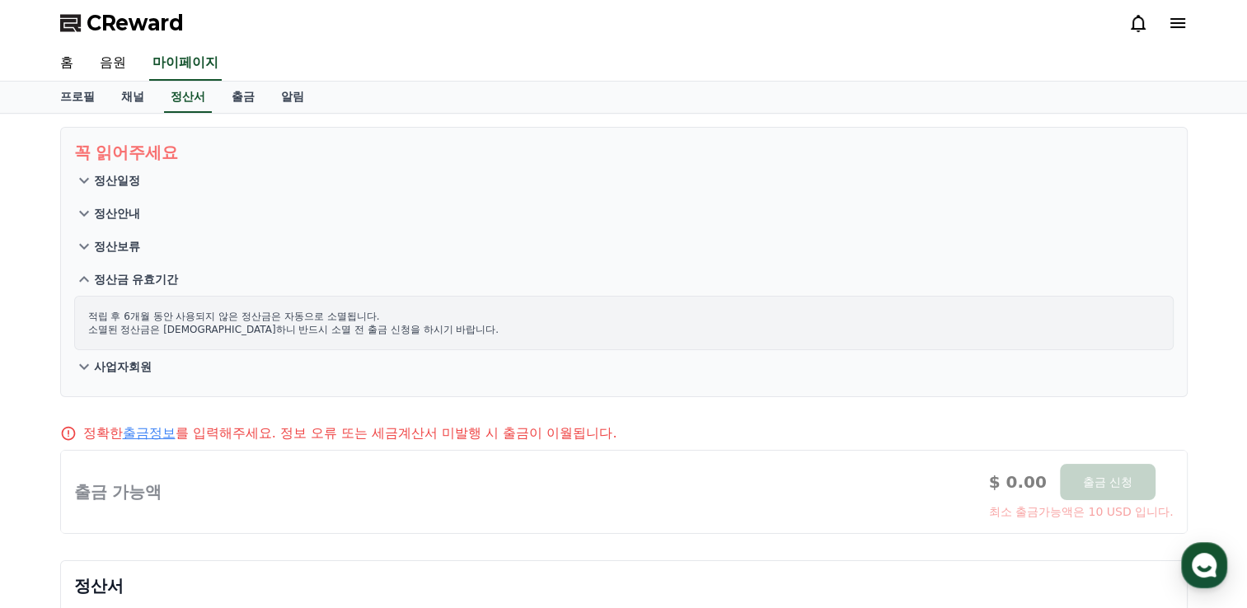
click at [87, 244] on icon at bounding box center [84, 247] width 10 height 6
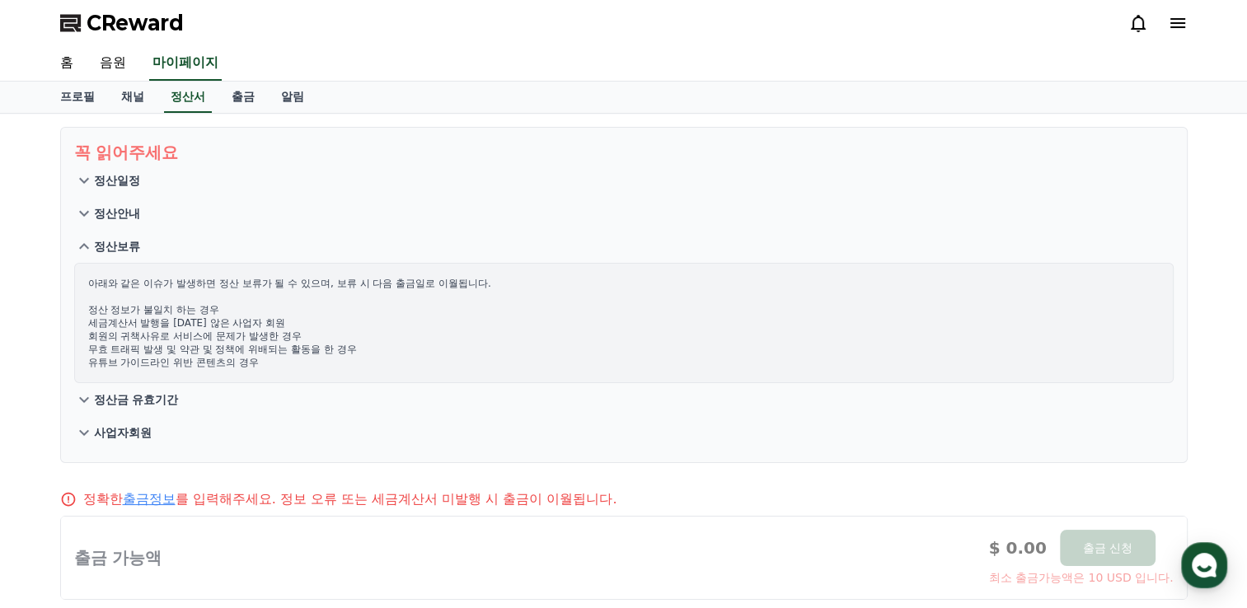
click at [735, 226] on button "정산안내" at bounding box center [623, 213] width 1099 height 33
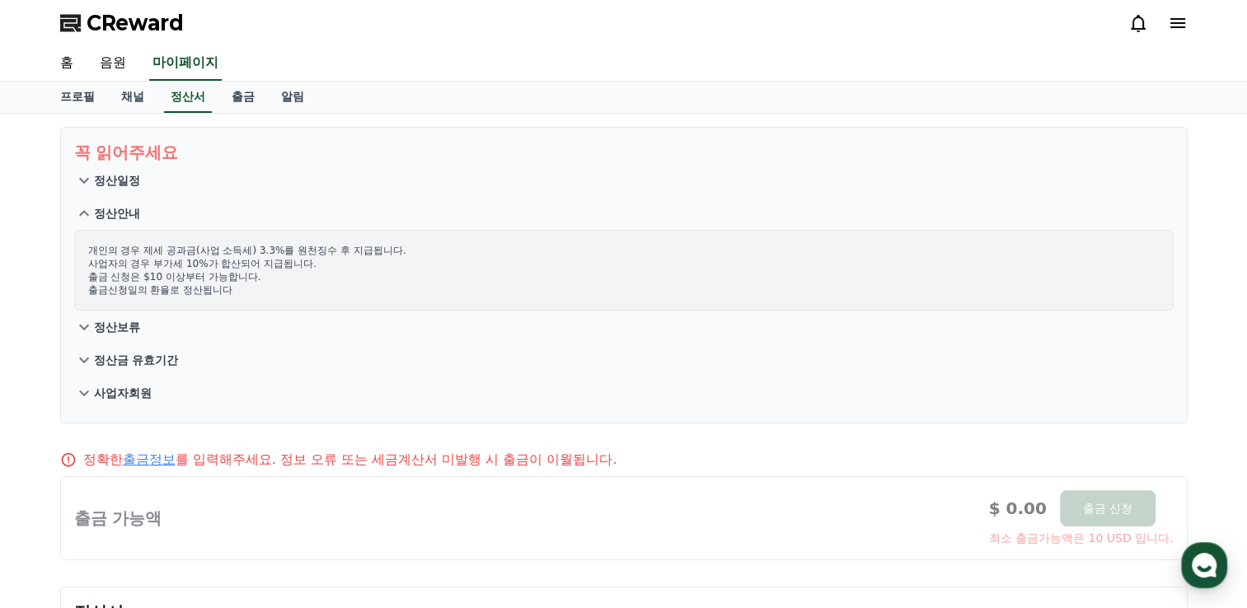
click at [133, 320] on p "정산보류" at bounding box center [117, 327] width 46 height 16
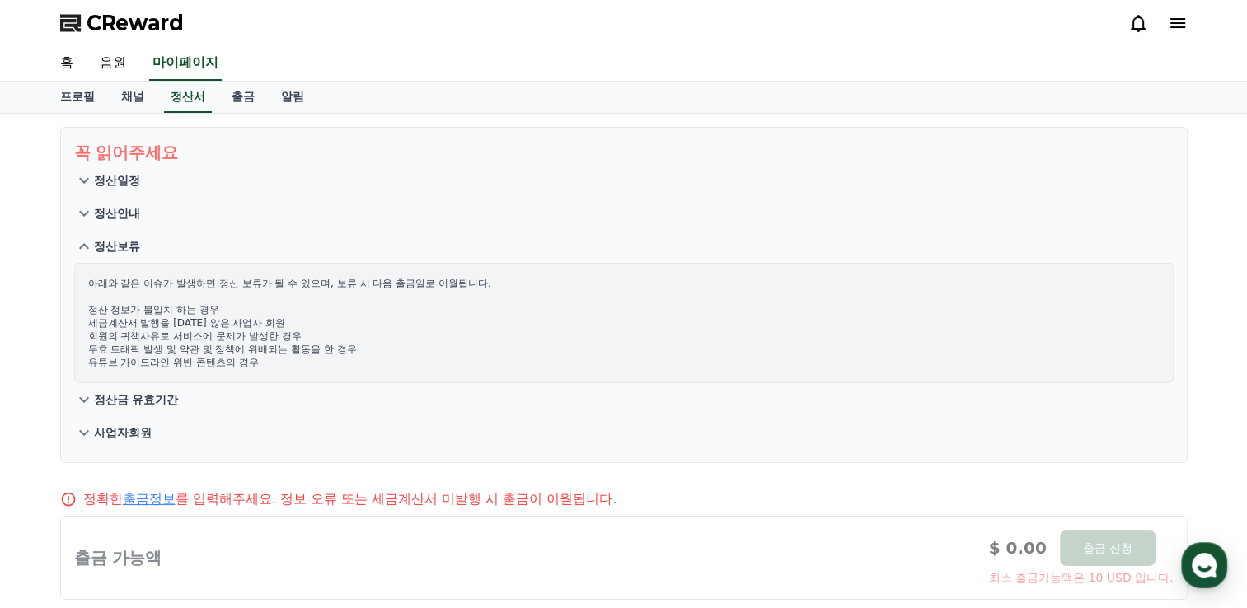
click at [145, 395] on p "정산금 유효기간" at bounding box center [136, 399] width 85 height 16
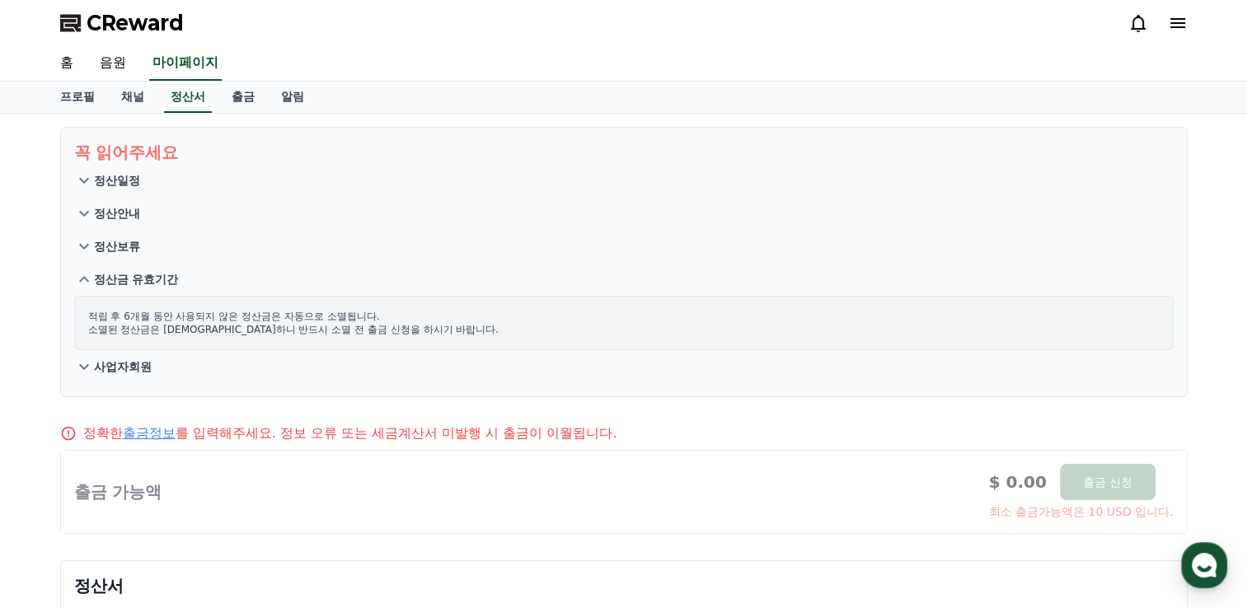
click at [86, 368] on icon at bounding box center [84, 367] width 20 height 20
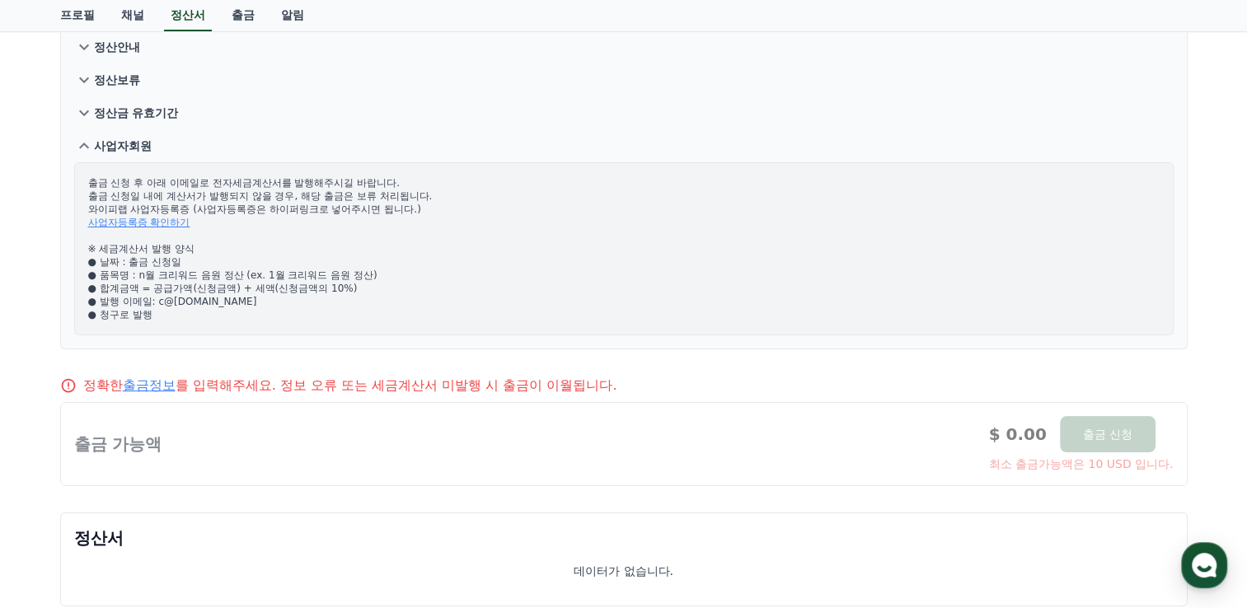
scroll to position [247, 0]
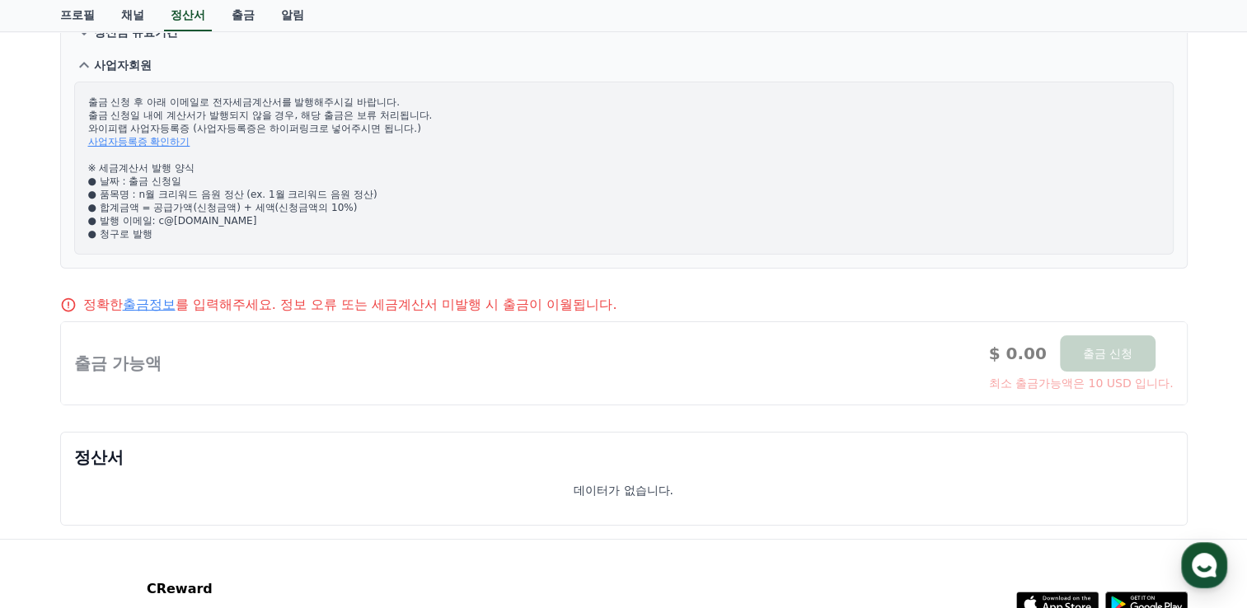
click at [221, 366] on div at bounding box center [624, 363] width 1126 height 82
drag, startPoint x: 285, startPoint y: 307, endPoint x: 504, endPoint y: 313, distance: 218.5
click at [504, 313] on div "정확한 출금정보 를 입력해주세요. 정보 오류 또는 세금계산서 미발행 시 출금이 이월됩니다. 출금 가능액 $ 0.00 출금 신청 최소 출금가능액…" at bounding box center [624, 350] width 1141 height 124
drag, startPoint x: 504, startPoint y: 313, endPoint x: 756, endPoint y: 234, distance: 265.1
click at [756, 234] on p "출금 신청 후 아래 이메일로 전자세금계산서를 발행해주시길 바랍니다. 출금 신청일 내에 계산서가 발행되지 않을 경우, 해당 출금은 보류 처리됩니…" at bounding box center [623, 168] width 1071 height 145
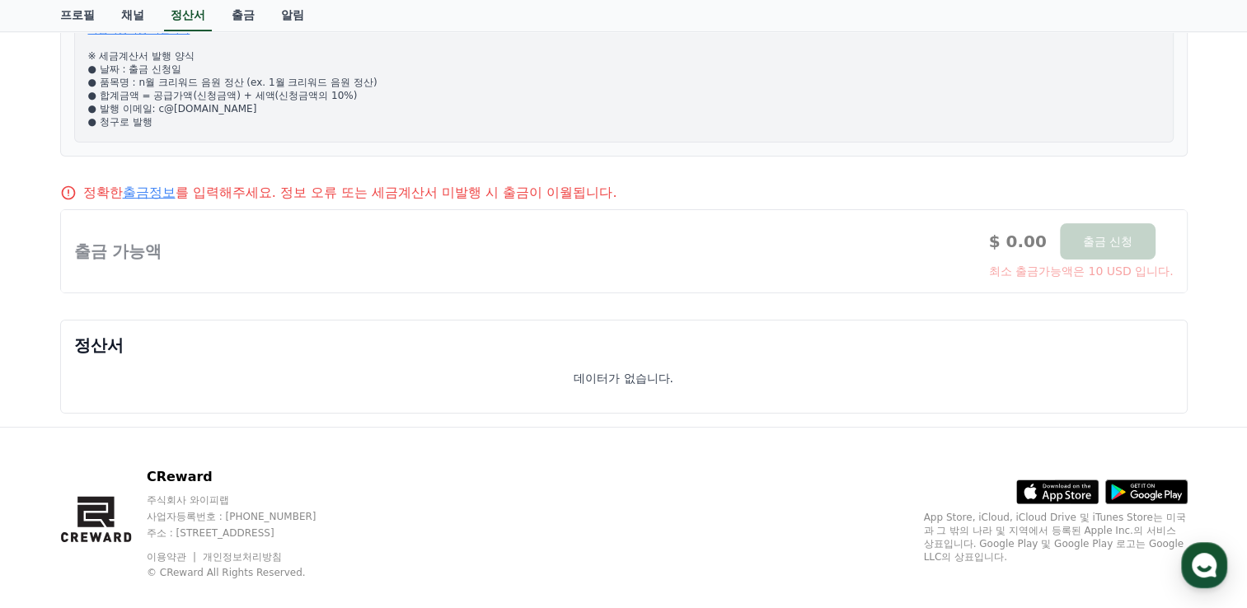
scroll to position [380, 0]
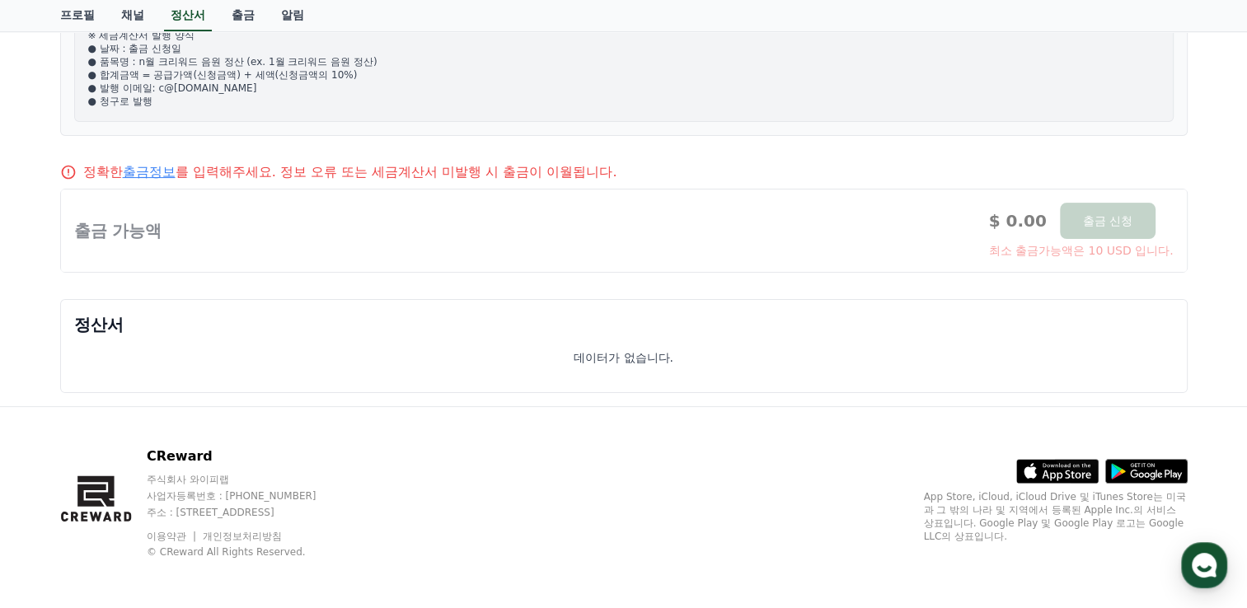
click at [645, 357] on p "데이터가 없습니다." at bounding box center [624, 357] width 100 height 16
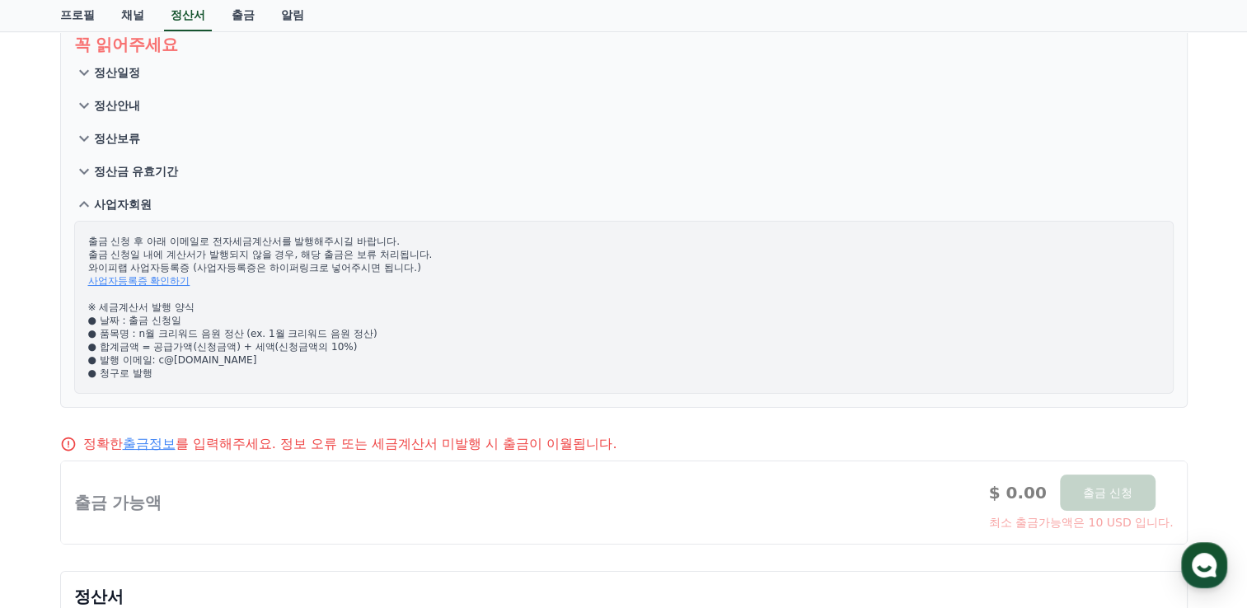
scroll to position [0, 0]
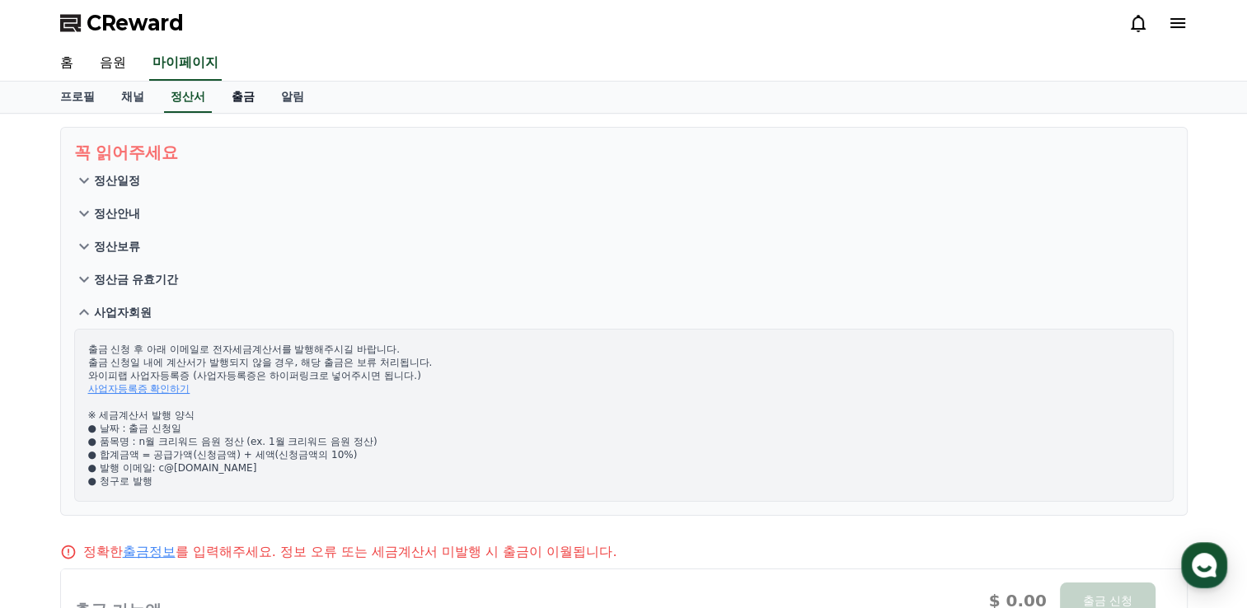
click at [238, 98] on link "출금" at bounding box center [242, 97] width 49 height 31
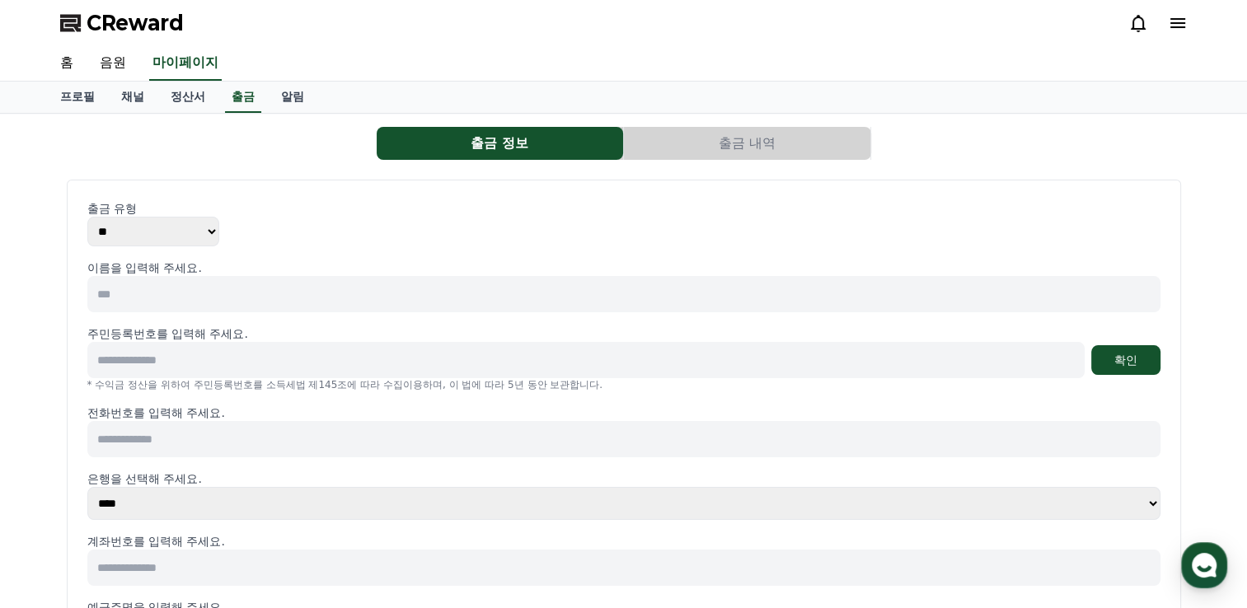
click at [208, 231] on select "** ***" at bounding box center [153, 232] width 132 height 30
click at [443, 313] on div "이름을 입력해 주세요. 주민등록번호를 입력해 주세요. 확인 * 수익금 정산을 위하여 주민등록번호를 소득세법 제145조에 따라 수집이용하며, 이…" at bounding box center [623, 481] width 1073 height 442
click at [368, 295] on input at bounding box center [623, 294] width 1073 height 36
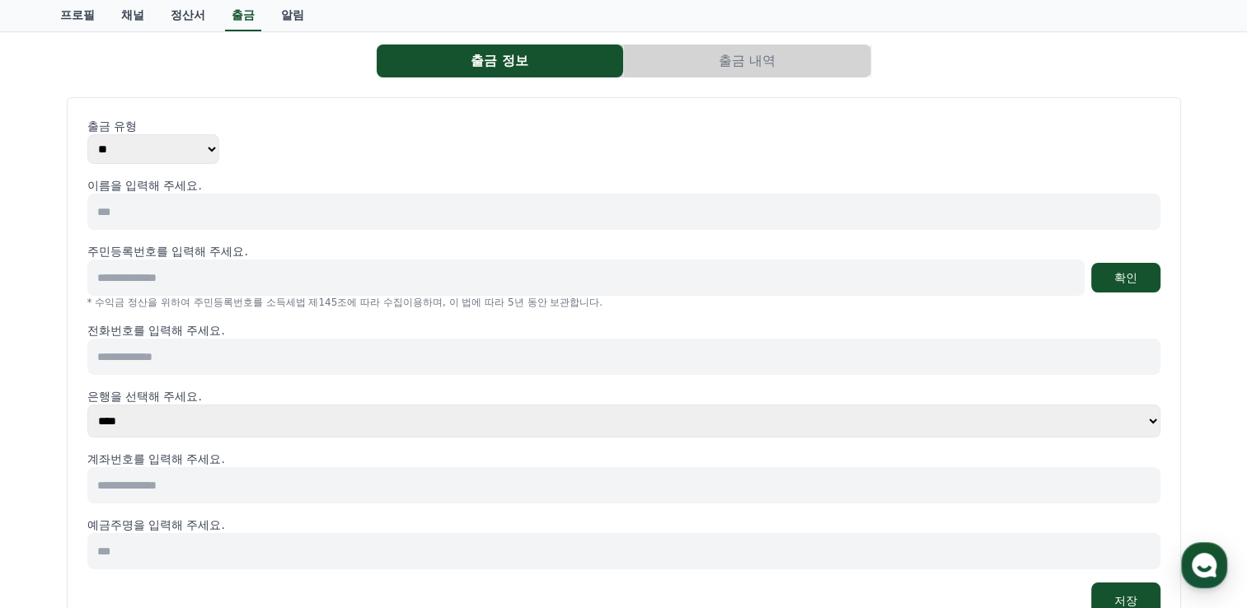
click at [343, 424] on select "**** **** **** **** **** **** **** ** ** ** ** **** *** **** **** *****" at bounding box center [623, 421] width 1073 height 33
select select "**********"
click at [87, 405] on select "**** **** **** **** **** **** **** ** ** ** ** **** *** **** **** *****" at bounding box center [623, 421] width 1073 height 33
click at [253, 218] on input at bounding box center [623, 212] width 1073 height 36
click at [529, 270] on input at bounding box center [585, 278] width 997 height 36
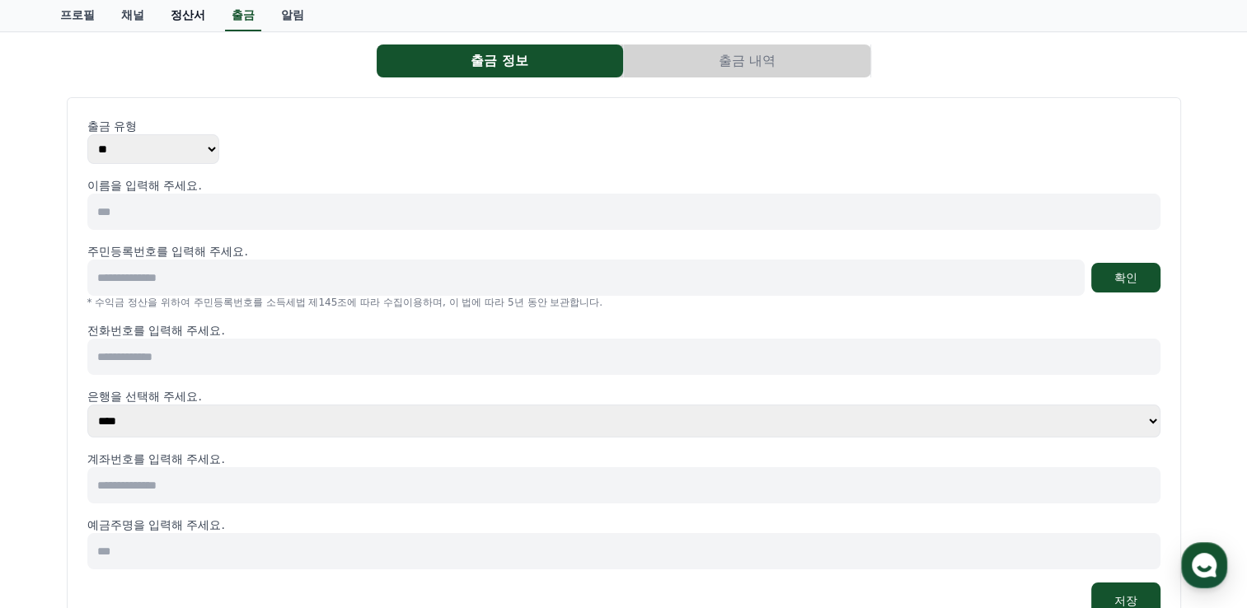
click at [185, 17] on link "정산서" at bounding box center [187, 15] width 61 height 31
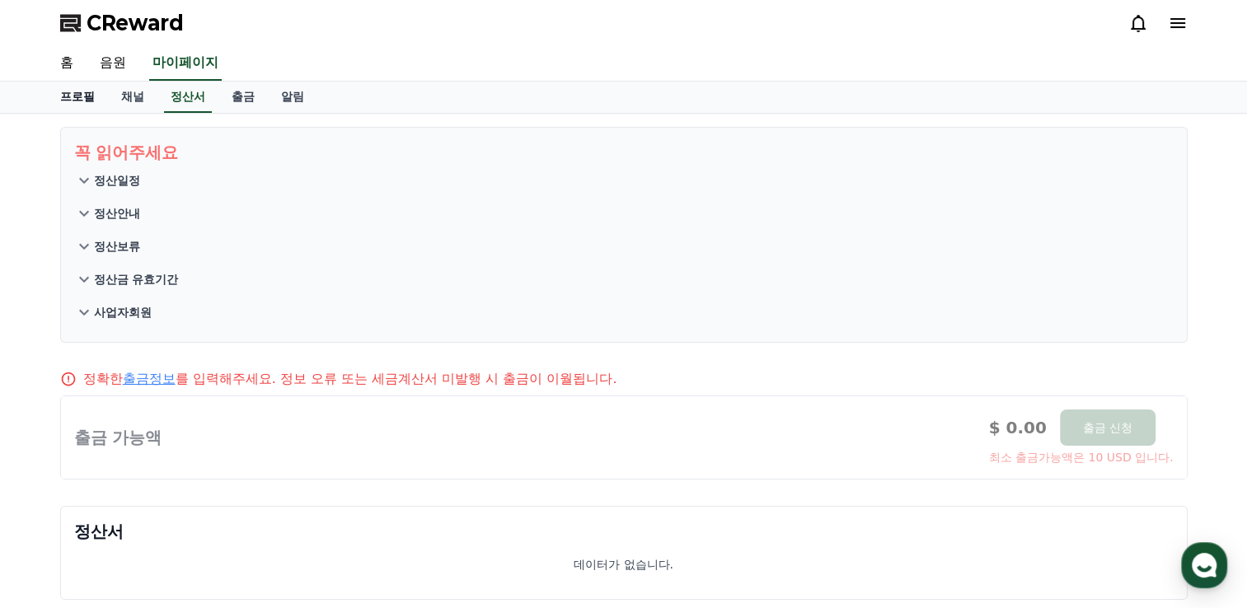
click at [84, 95] on link "프로필" at bounding box center [77, 97] width 61 height 31
select select "**********"
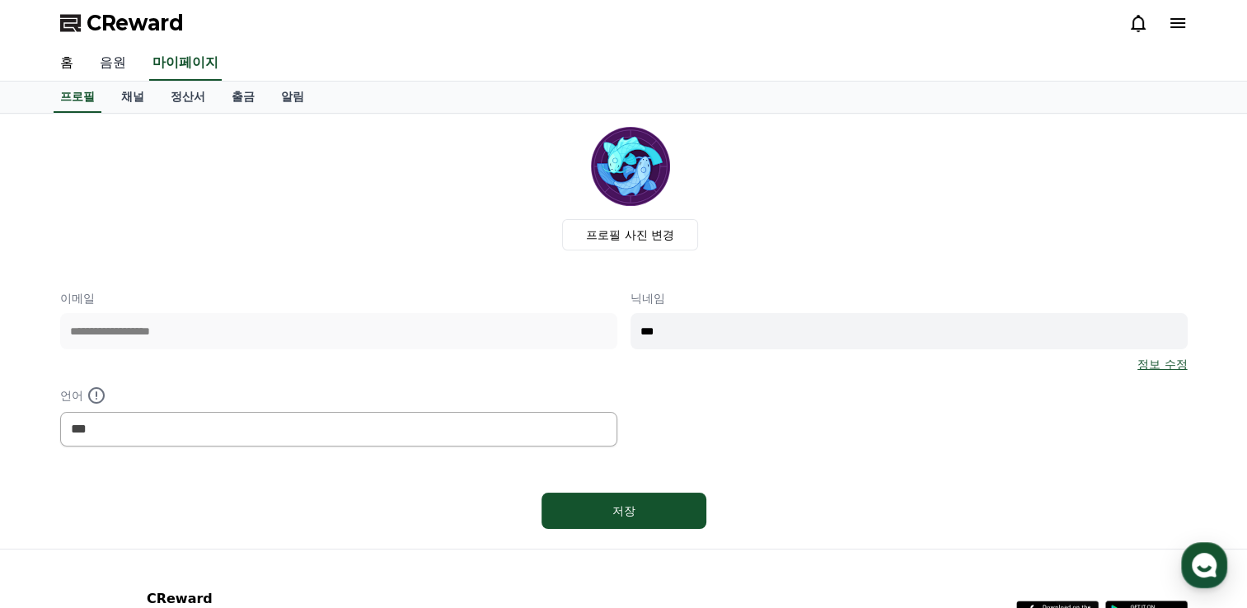
click at [114, 63] on link "음원" at bounding box center [113, 63] width 53 height 35
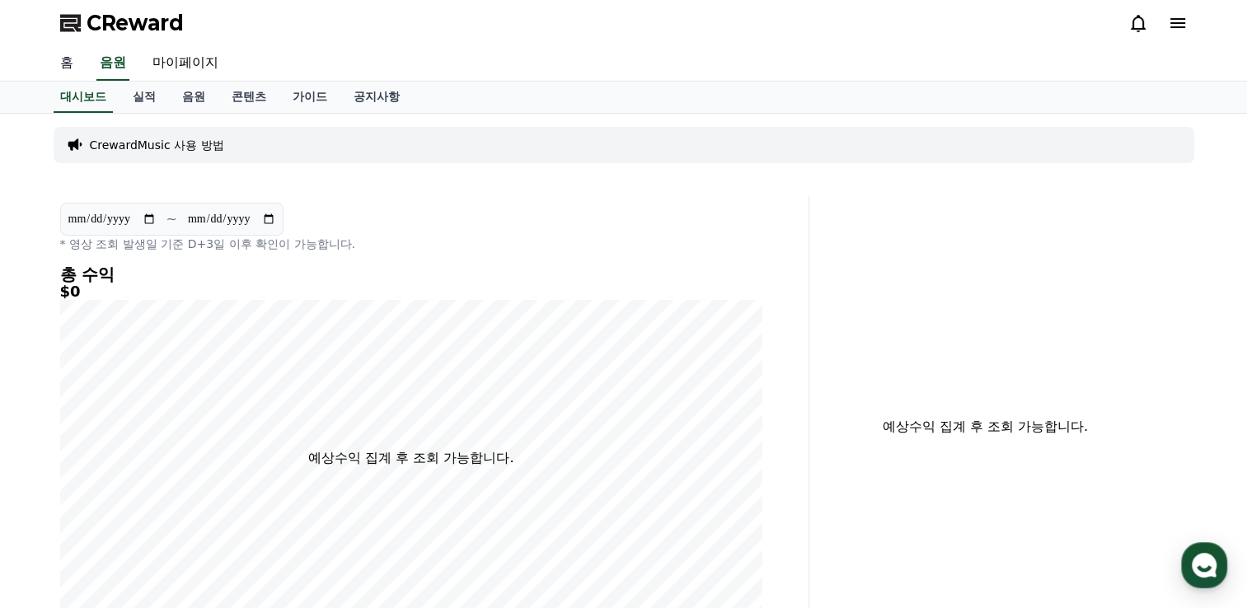
click at [61, 61] on link "홈" at bounding box center [67, 63] width 40 height 35
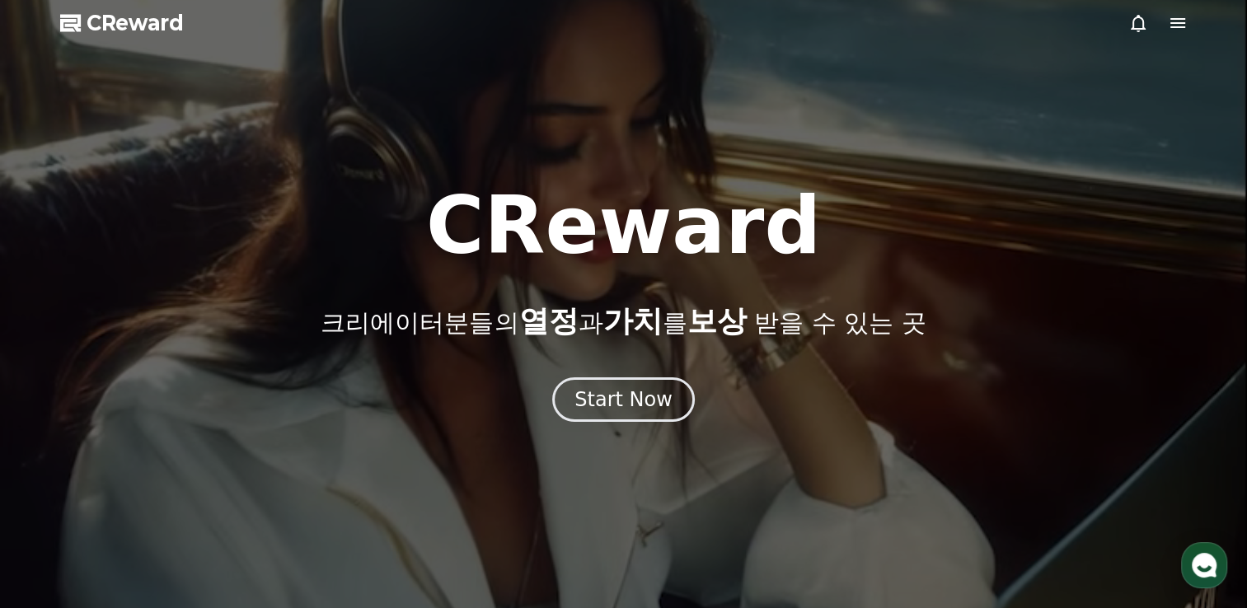
click at [1173, 23] on icon at bounding box center [1177, 23] width 15 height 10
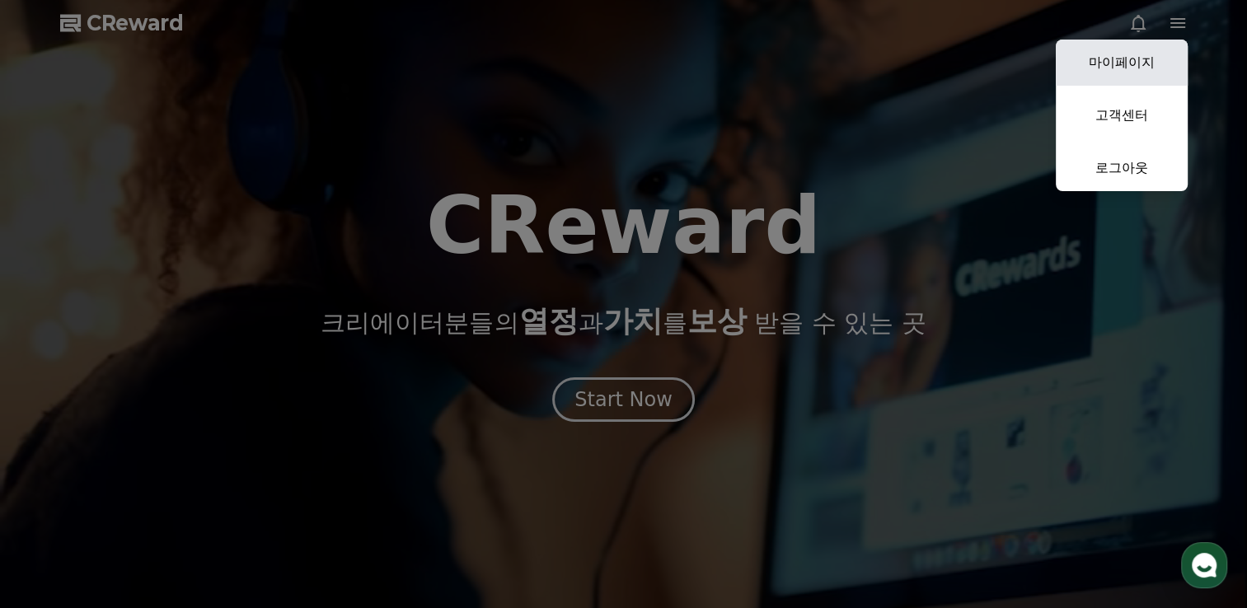
click at [1148, 71] on link "마이페이지" at bounding box center [1122, 63] width 132 height 46
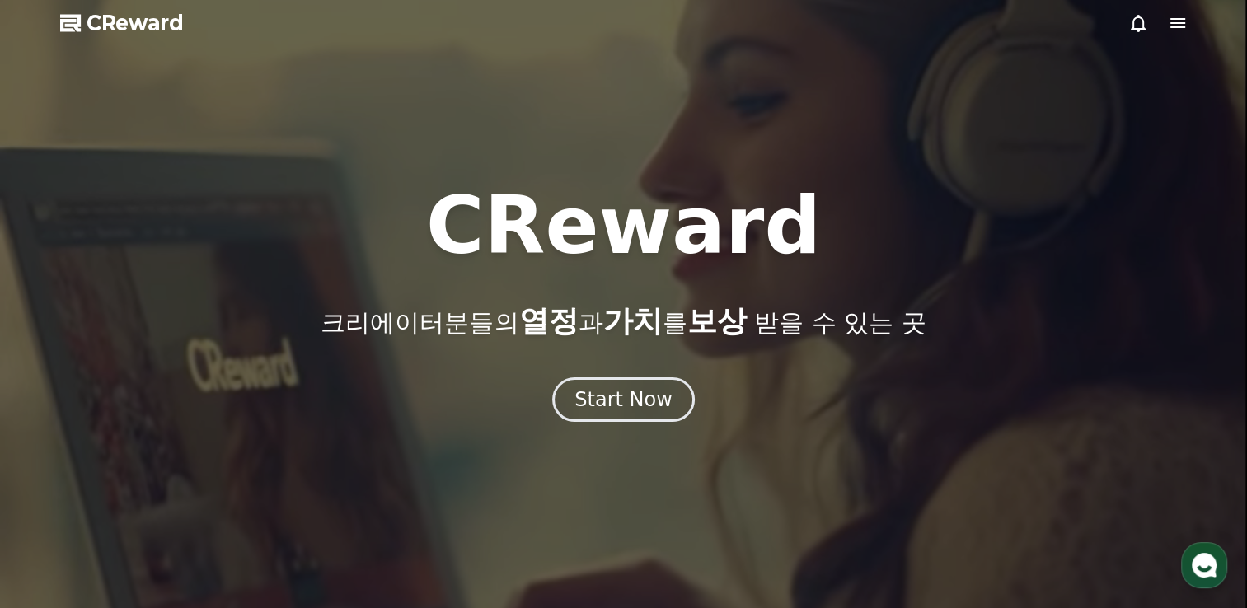
select select "**********"
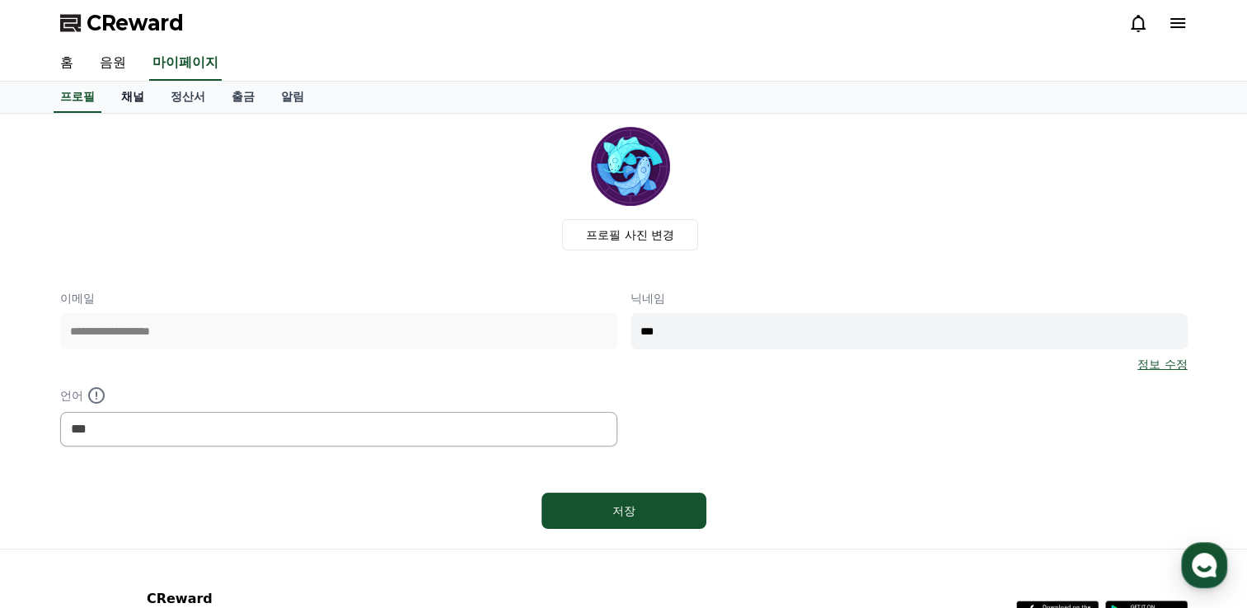
click at [132, 93] on link "채널" at bounding box center [132, 97] width 49 height 31
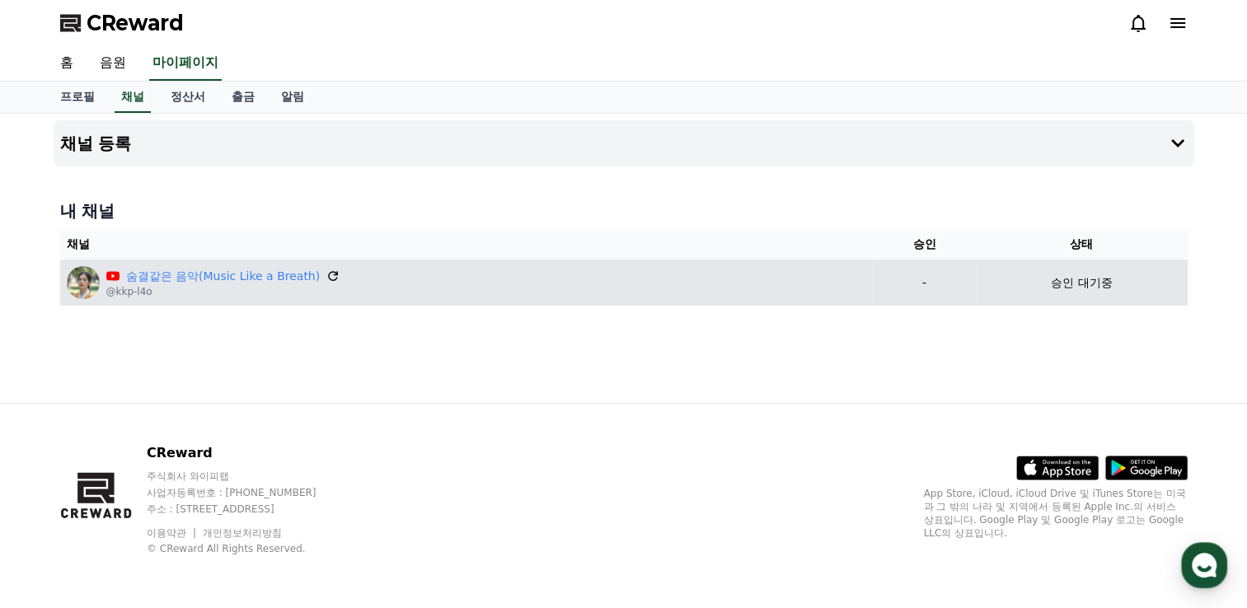
click at [326, 276] on icon at bounding box center [333, 276] width 15 height 15
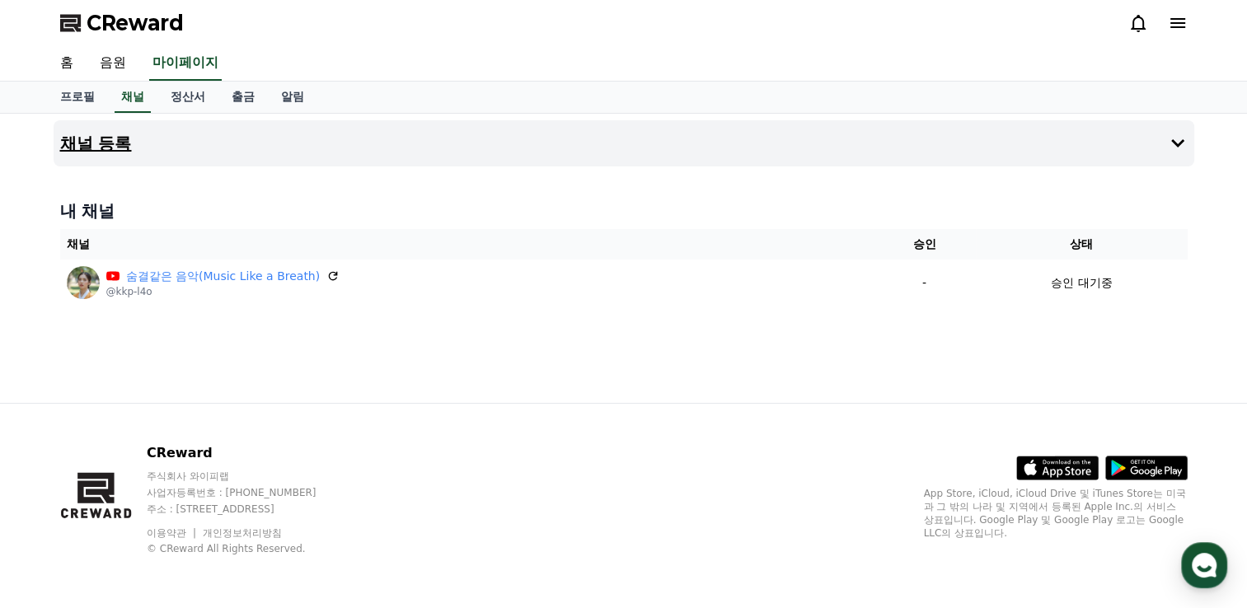
click at [1168, 150] on icon at bounding box center [1178, 143] width 20 height 20
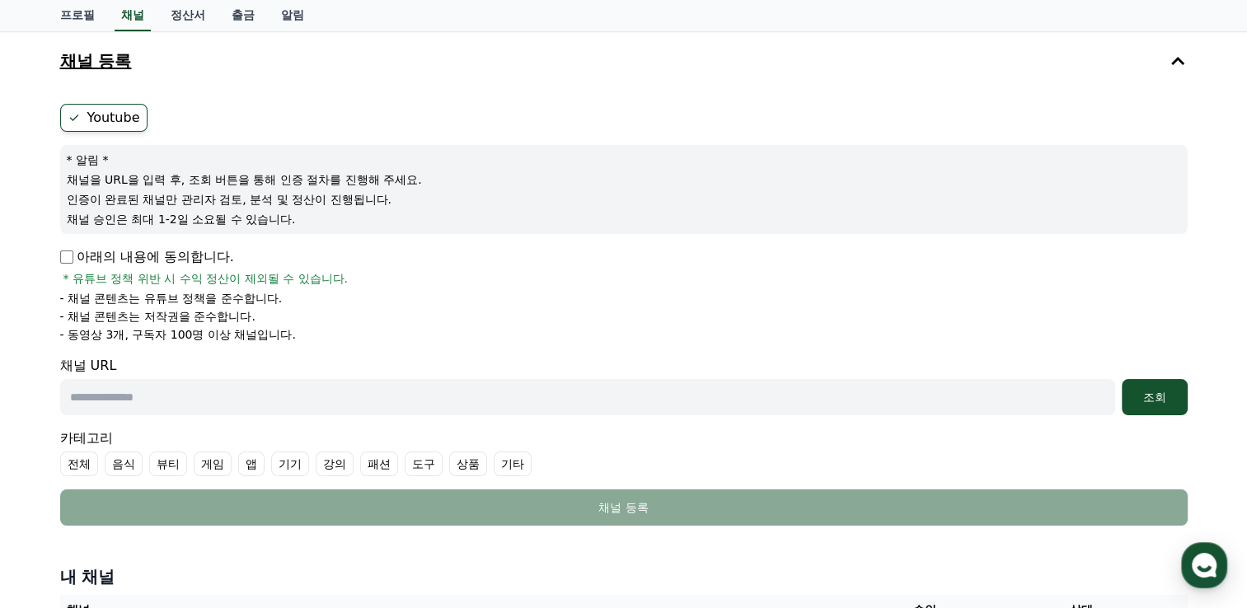
scroll to position [165, 0]
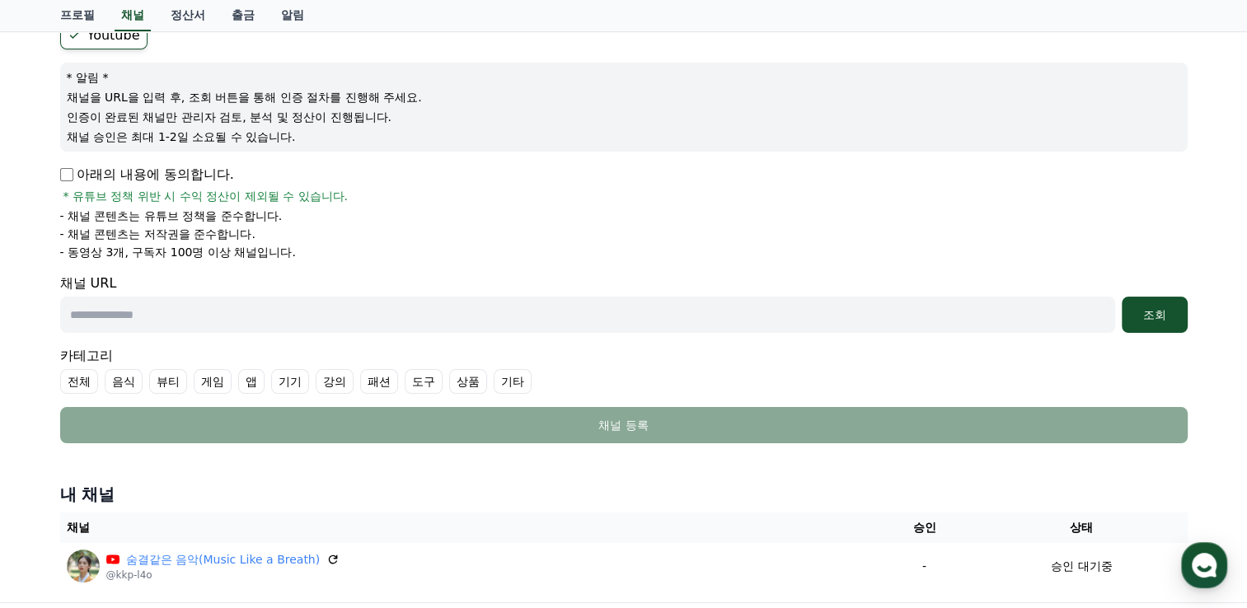
click at [408, 316] on input "text" at bounding box center [587, 315] width 1055 height 36
type input "**********"
click at [63, 376] on label "전체" at bounding box center [79, 381] width 38 height 25
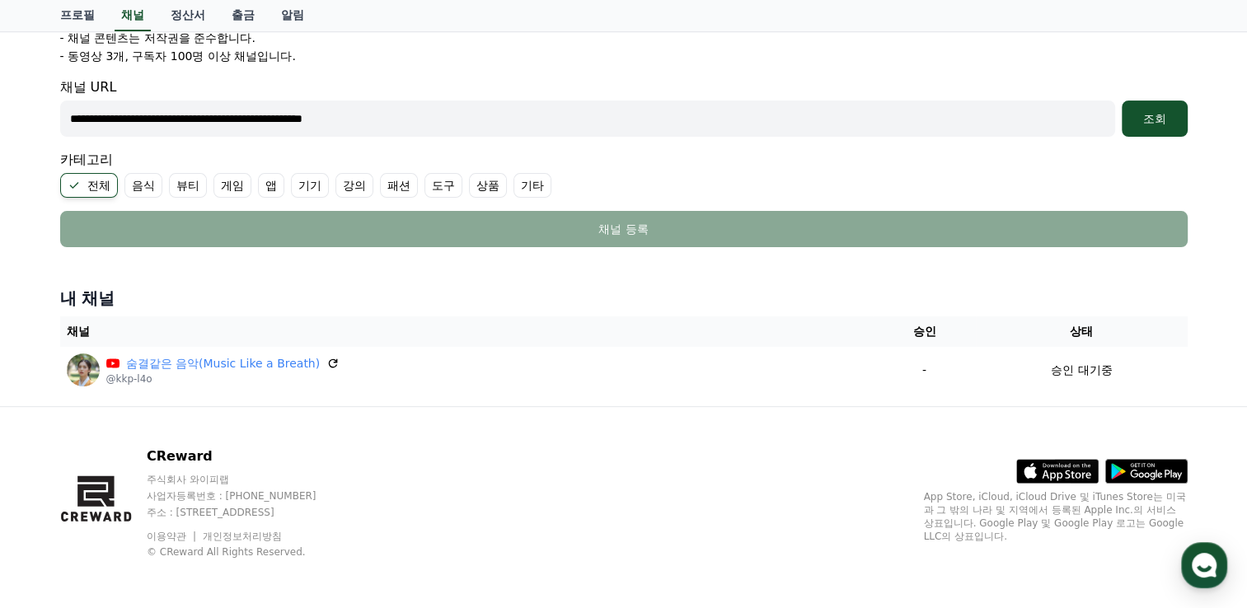
scroll to position [362, 0]
click at [101, 298] on h4 "내 채널" at bounding box center [623, 297] width 1127 height 23
click at [81, 331] on th "채널" at bounding box center [466, 331] width 813 height 30
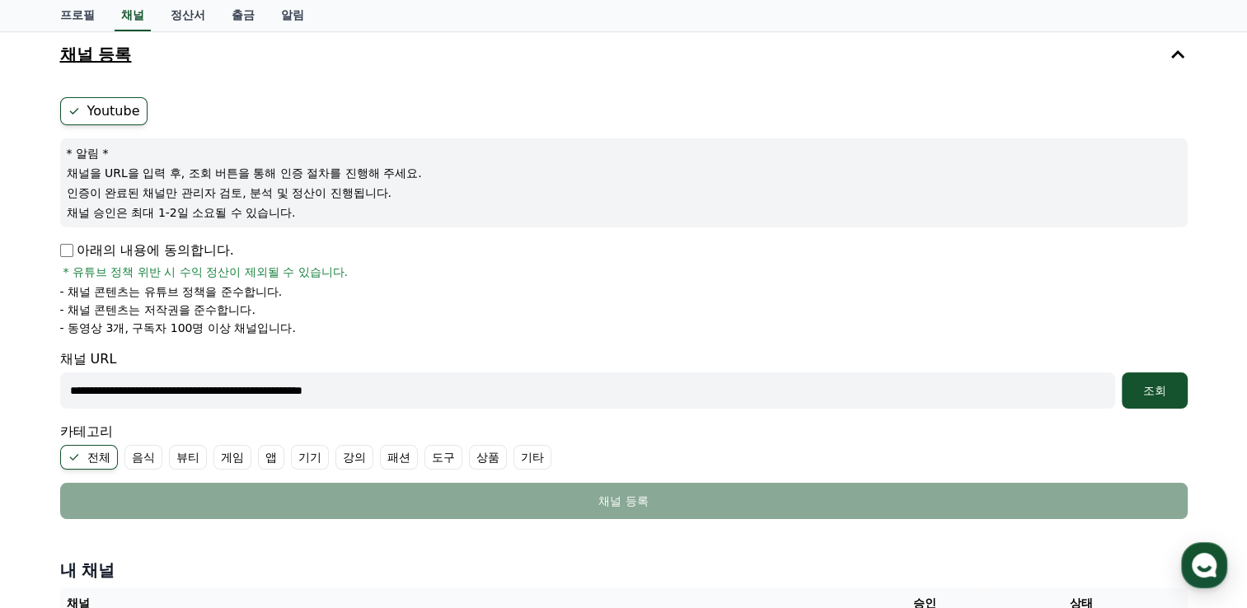
scroll to position [0, 0]
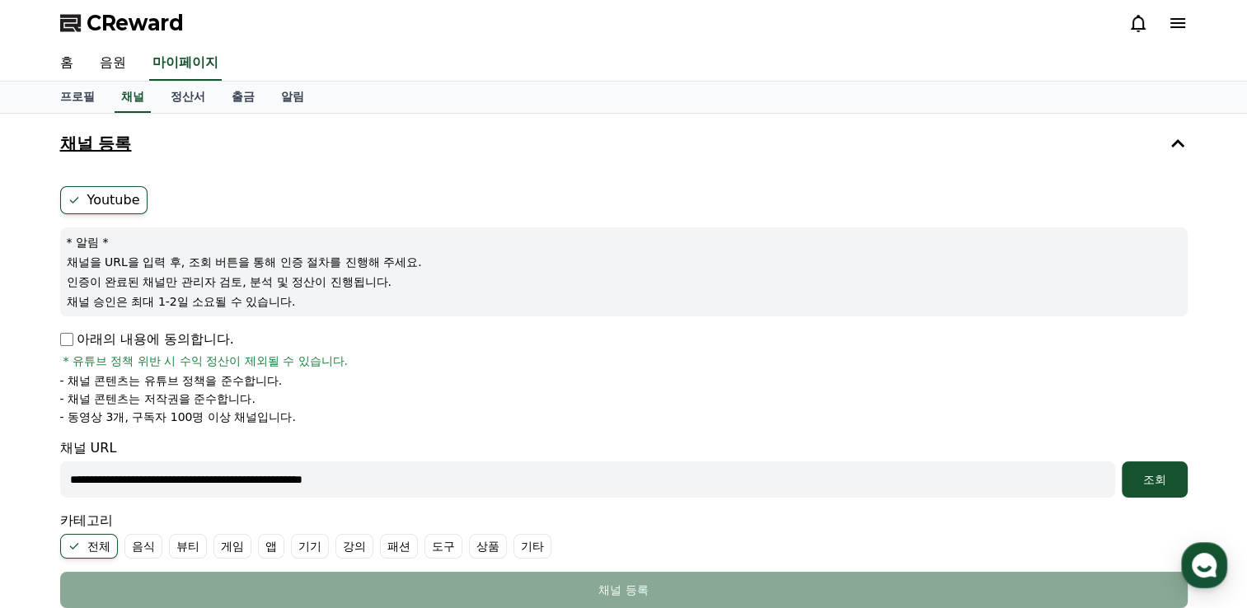
click at [336, 38] on div "CReward" at bounding box center [624, 23] width 1154 height 46
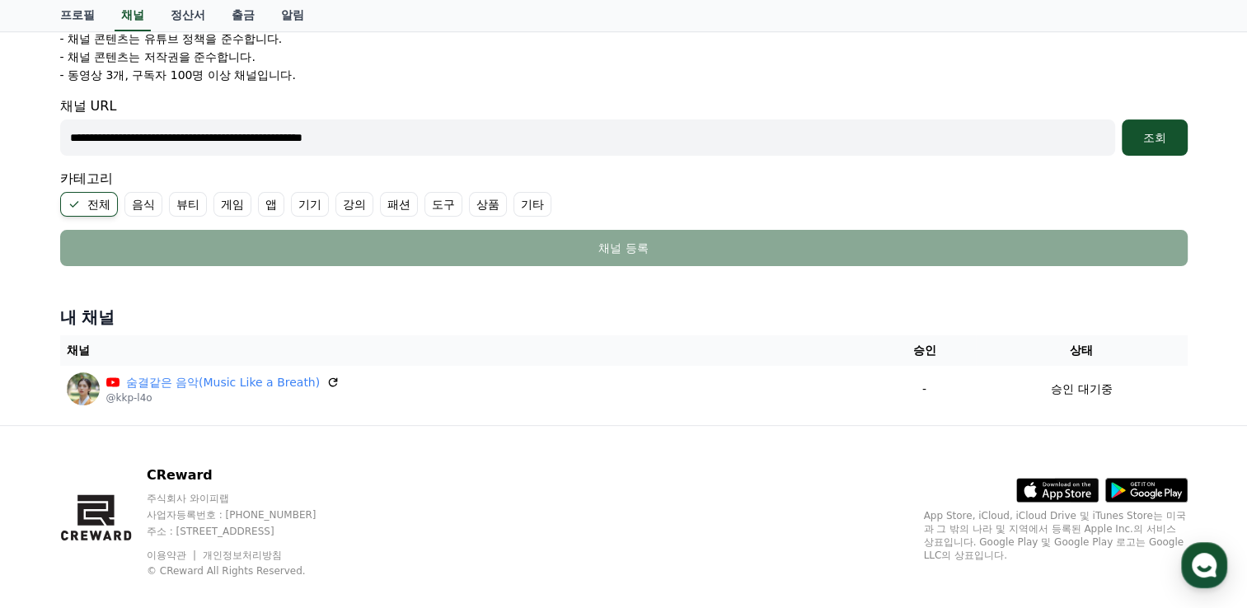
scroll to position [362, 0]
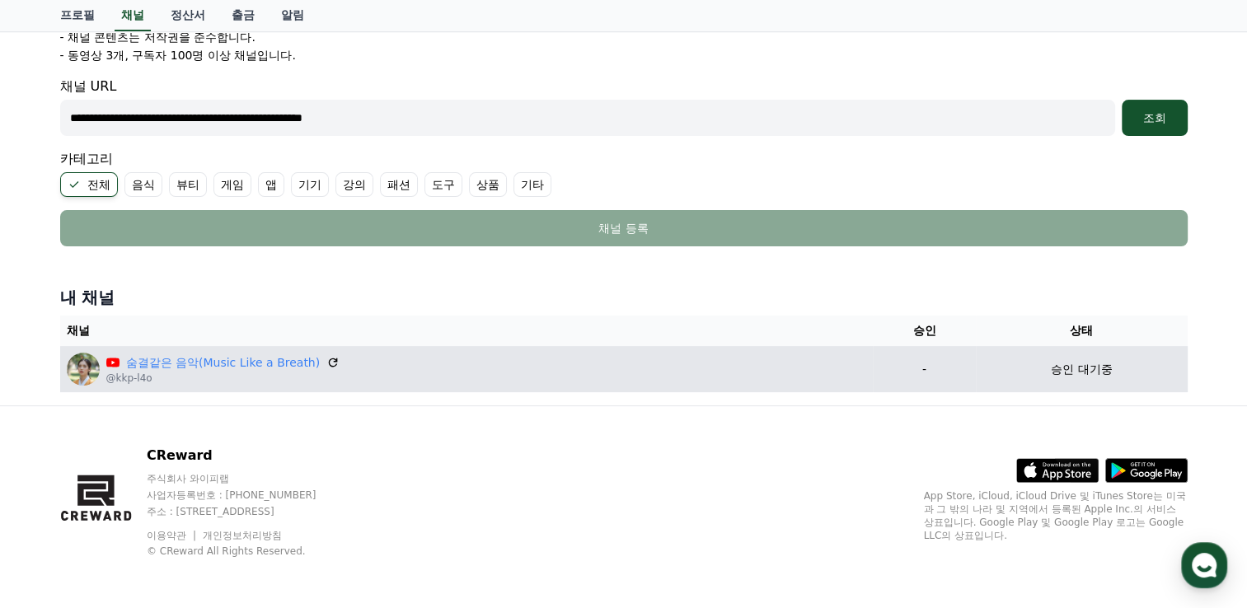
click at [1074, 363] on p "승인 대기중" at bounding box center [1081, 369] width 61 height 17
click at [1100, 370] on p "승인 대기중" at bounding box center [1081, 369] width 61 height 17
drag, startPoint x: 958, startPoint y: 368, endPoint x: 926, endPoint y: 368, distance: 32.1
click at [944, 368] on p "-" at bounding box center [924, 369] width 90 height 17
click at [901, 369] on p "-" at bounding box center [924, 369] width 90 height 17
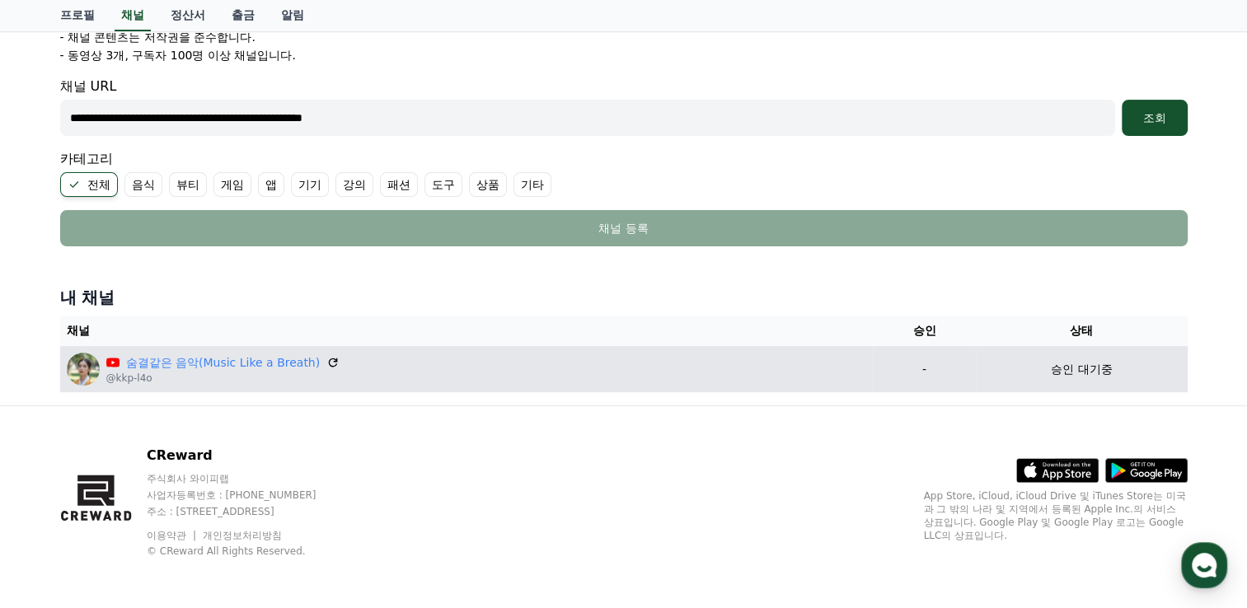
click at [901, 369] on p "-" at bounding box center [924, 369] width 90 height 17
drag, startPoint x: 901, startPoint y: 369, endPoint x: 1098, endPoint y: 358, distance: 197.3
click at [1094, 352] on td "승인 대기중" at bounding box center [1082, 369] width 212 height 46
click at [1100, 371] on p "승인 대기중" at bounding box center [1081, 369] width 61 height 17
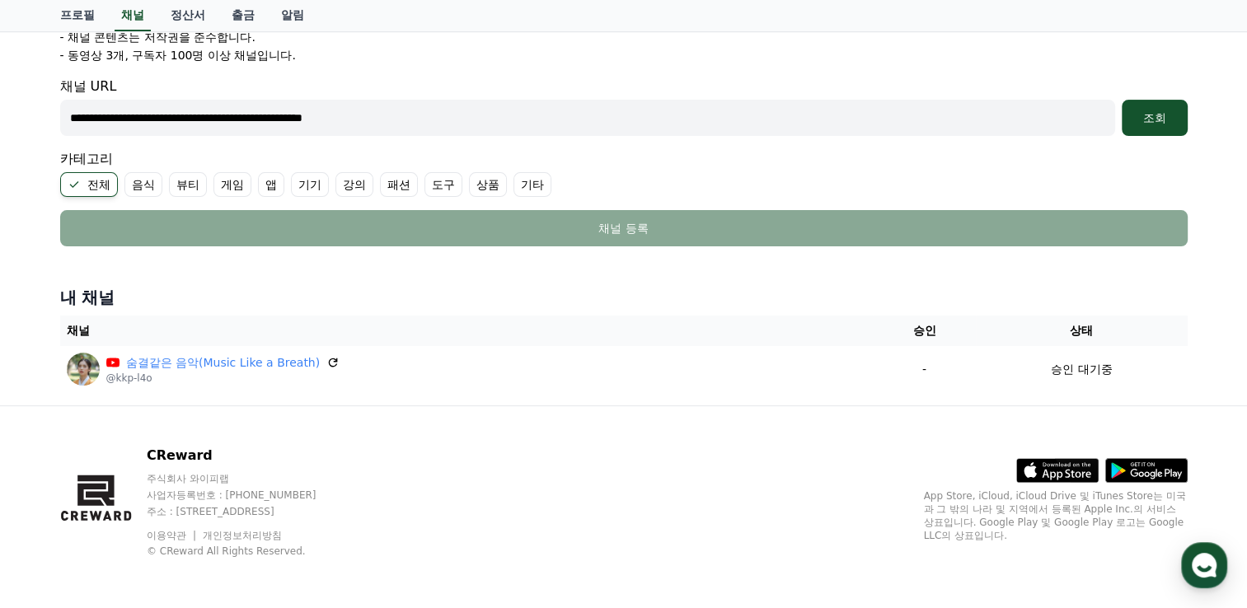
drag, startPoint x: 181, startPoint y: 369, endPoint x: 217, endPoint y: 269, distance: 106.6
click at [217, 269] on div "**********" at bounding box center [624, 78] width 1154 height 653
drag, startPoint x: 217, startPoint y: 269, endPoint x: 269, endPoint y: 293, distance: 57.5
click at [269, 293] on h4 "내 채널" at bounding box center [623, 297] width 1127 height 23
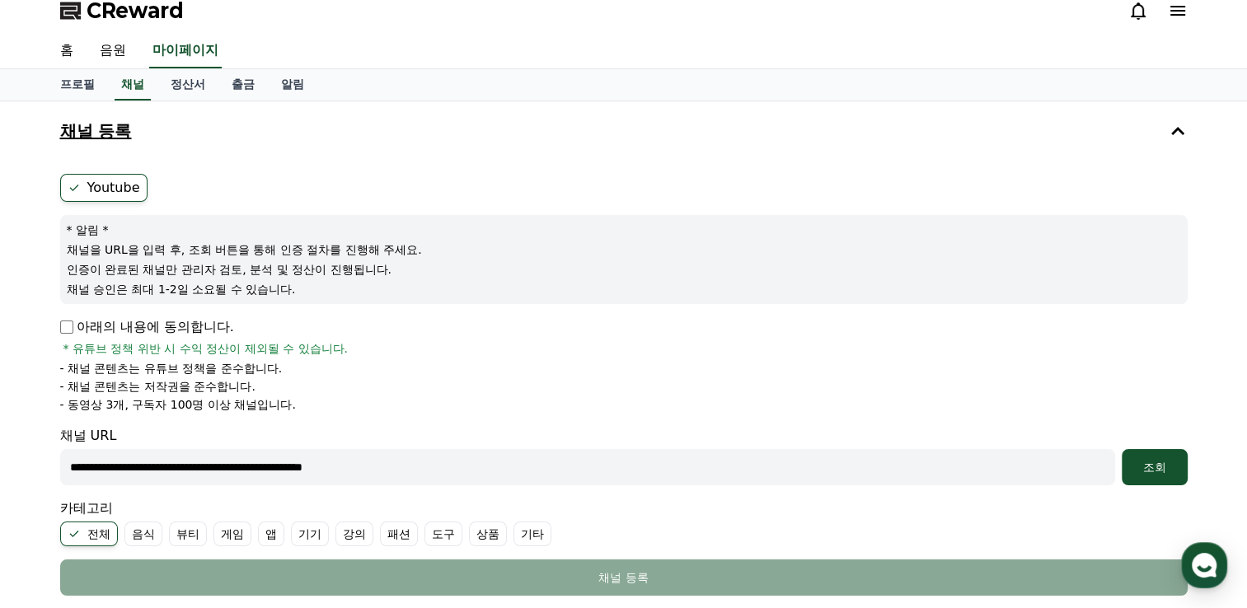
scroll to position [0, 0]
